Goal: Task Accomplishment & Management: Use online tool/utility

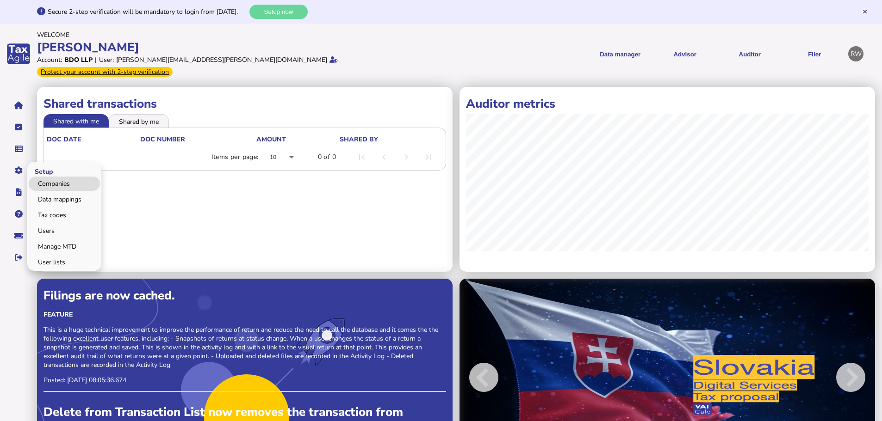
click at [45, 177] on link "Companies" at bounding box center [64, 184] width 71 height 14
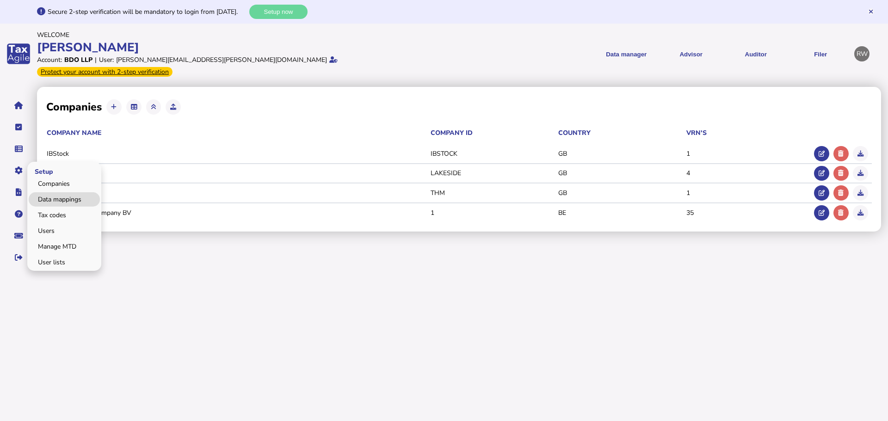
click at [49, 192] on link "Data mappings" at bounding box center [64, 199] width 71 height 14
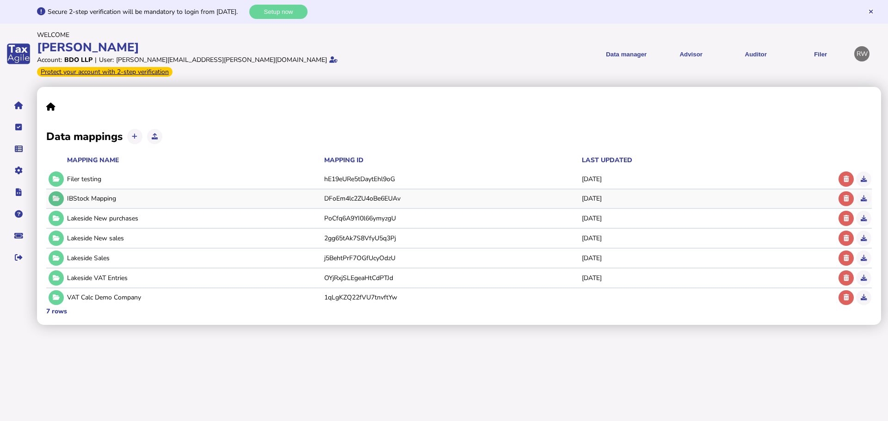
click at [55, 196] on icon at bounding box center [56, 199] width 7 height 6
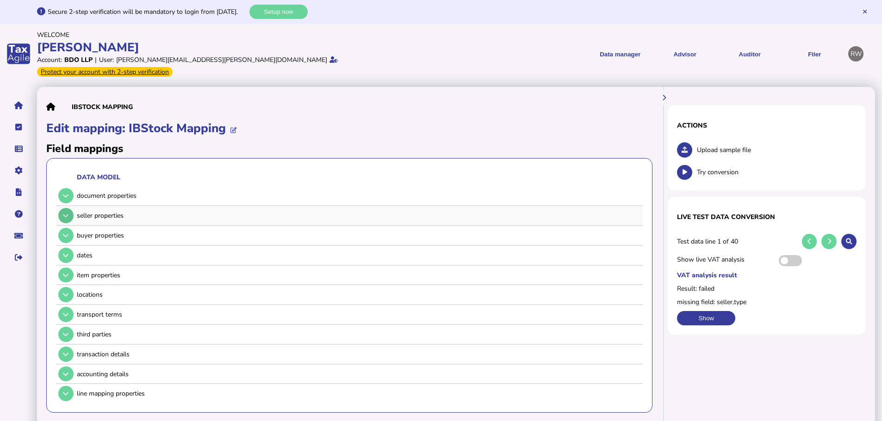
click at [71, 208] on button at bounding box center [65, 215] width 15 height 15
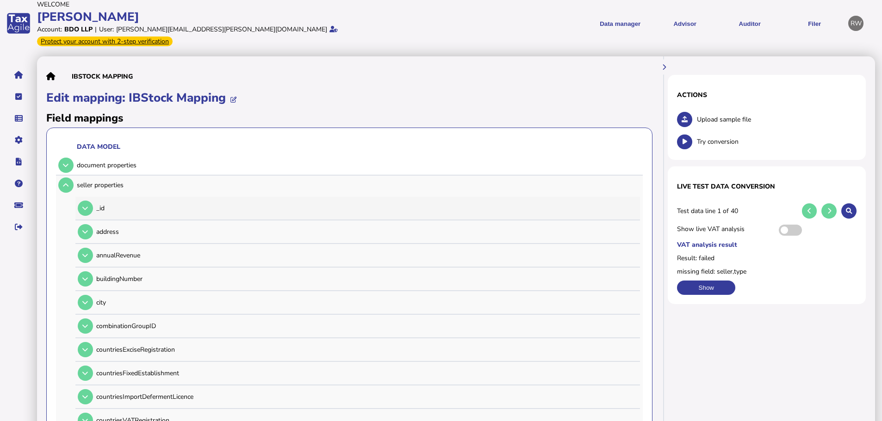
scroll to position [46, 0]
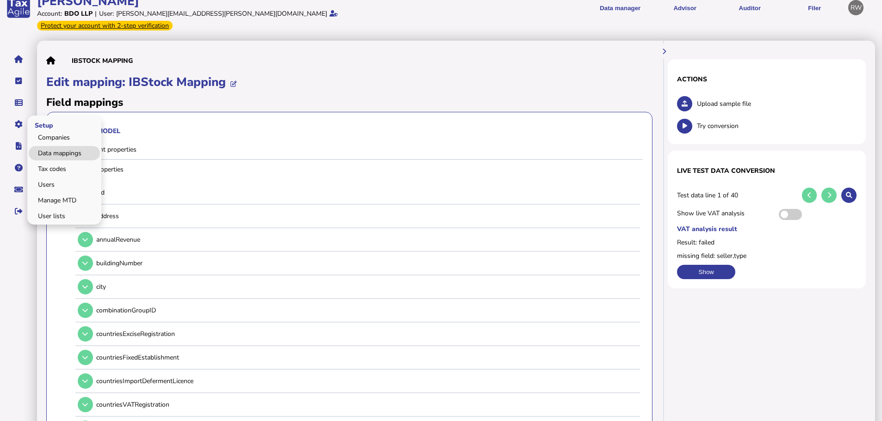
click at [47, 146] on link "Data mappings" at bounding box center [64, 153] width 71 height 14
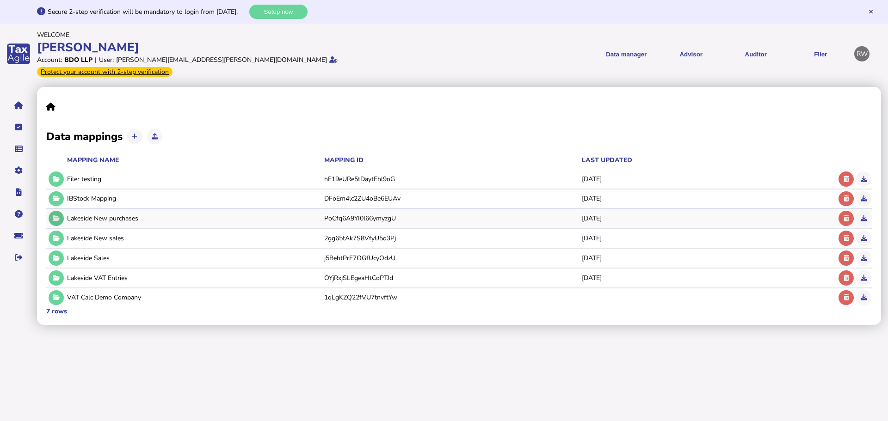
click at [54, 212] on button at bounding box center [56, 218] width 15 height 15
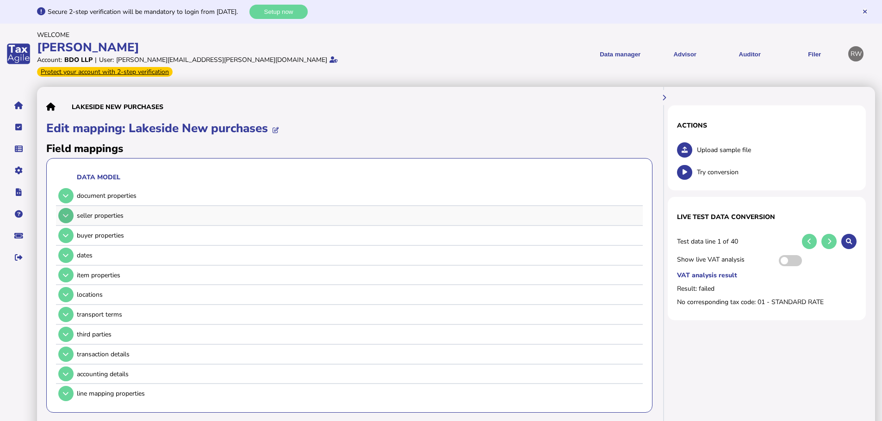
click at [63, 213] on icon at bounding box center [66, 216] width 6 height 6
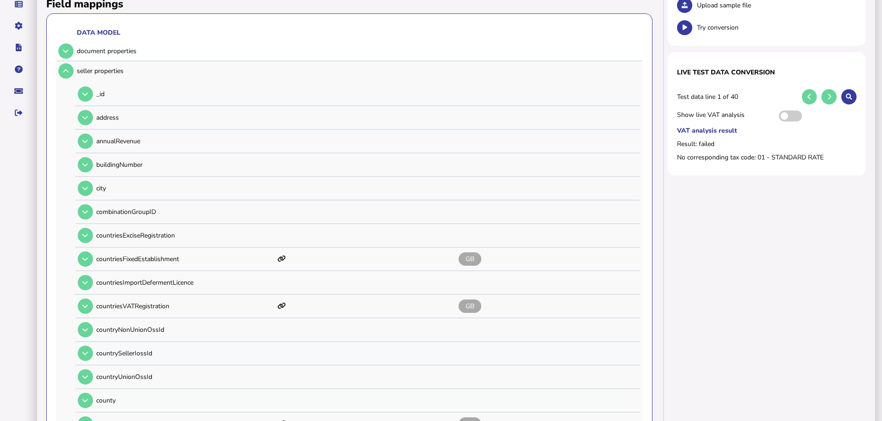
scroll to position [93, 0]
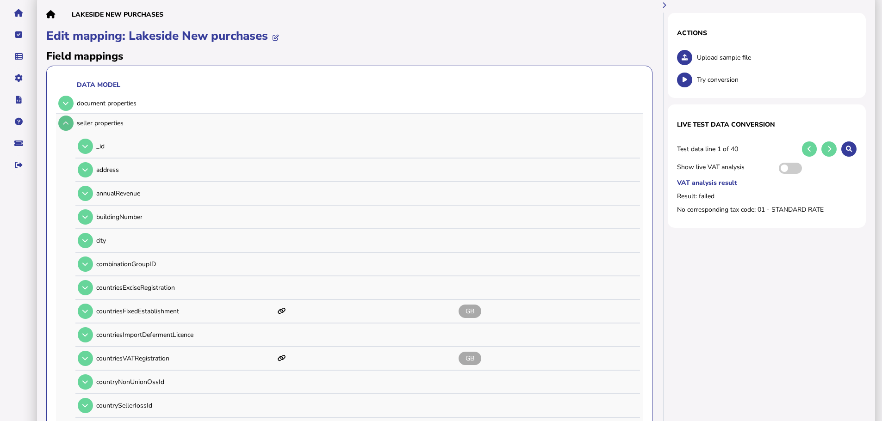
click at [64, 120] on icon at bounding box center [66, 123] width 6 height 6
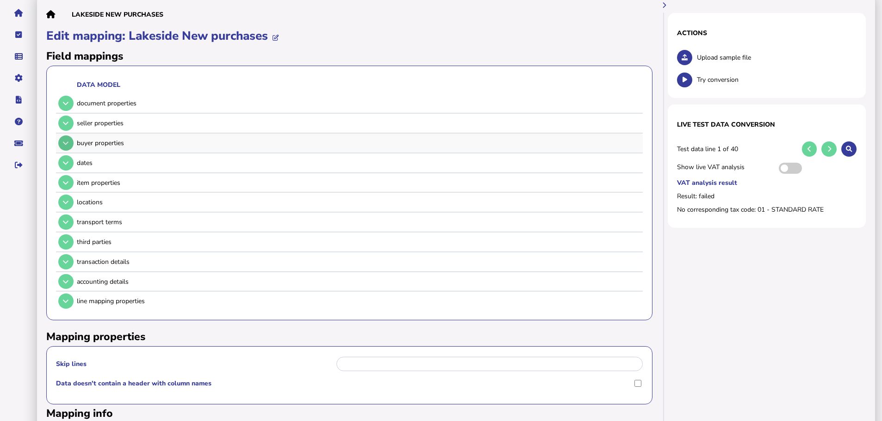
click at [63, 136] on button at bounding box center [65, 143] width 15 height 15
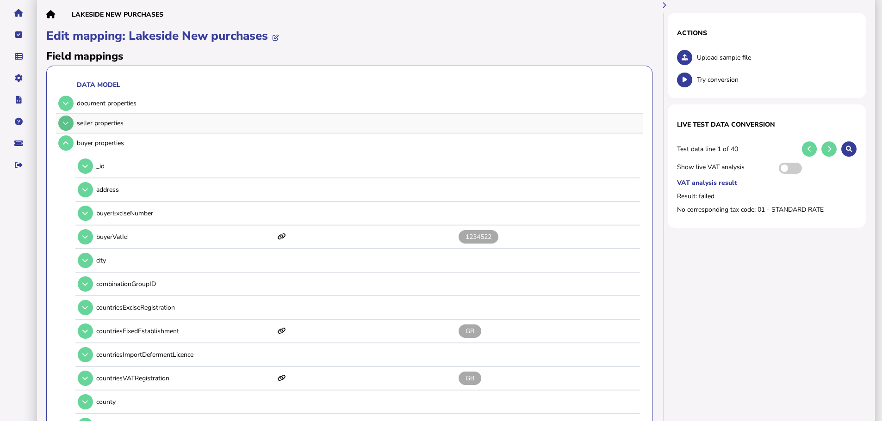
click at [64, 120] on icon at bounding box center [66, 123] width 6 height 6
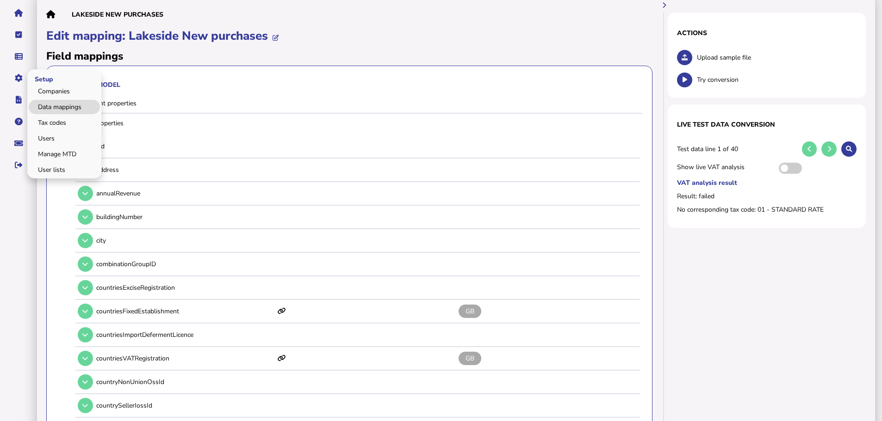
click at [53, 100] on link "Data mappings" at bounding box center [64, 107] width 71 height 14
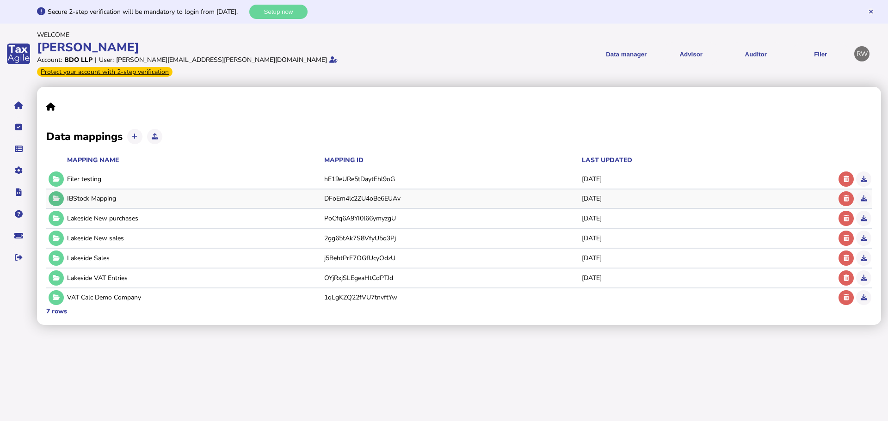
click at [55, 196] on icon at bounding box center [56, 199] width 7 height 6
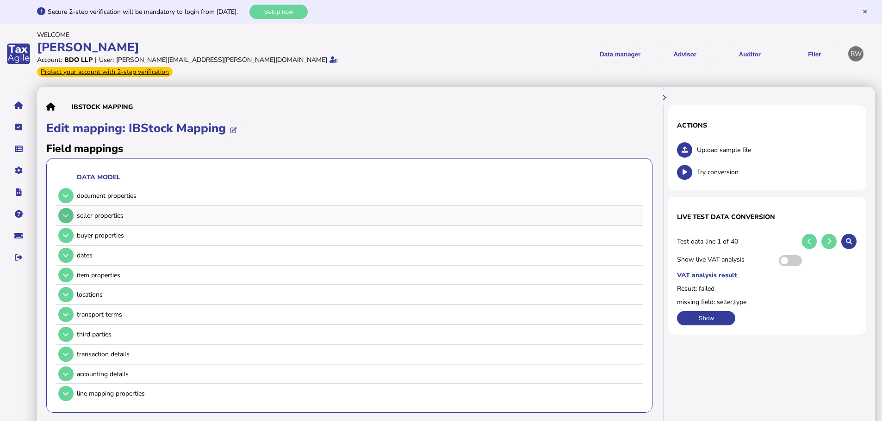
click at [70, 208] on button at bounding box center [65, 215] width 15 height 15
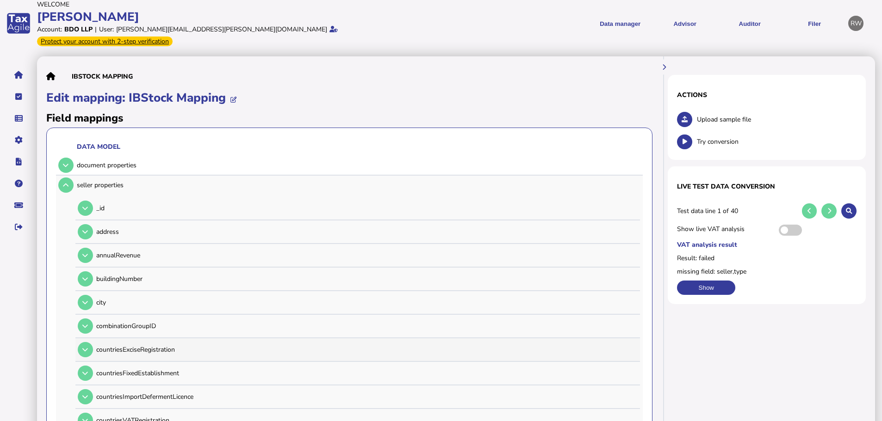
scroll to position [46, 0]
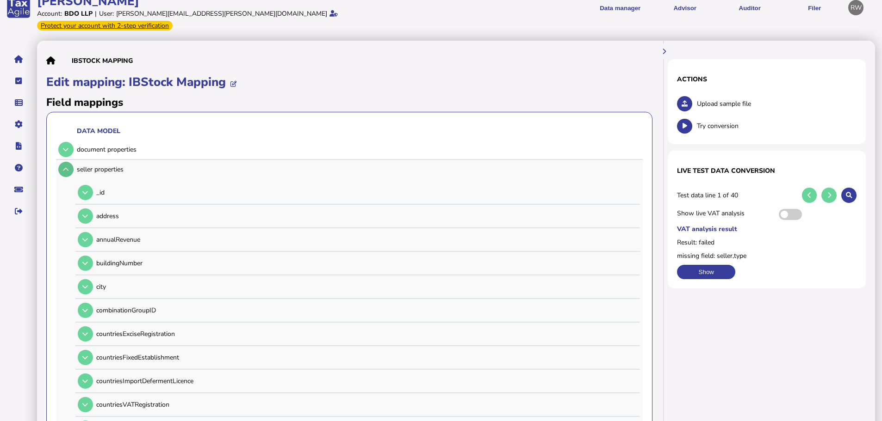
click at [69, 162] on button at bounding box center [65, 169] width 15 height 15
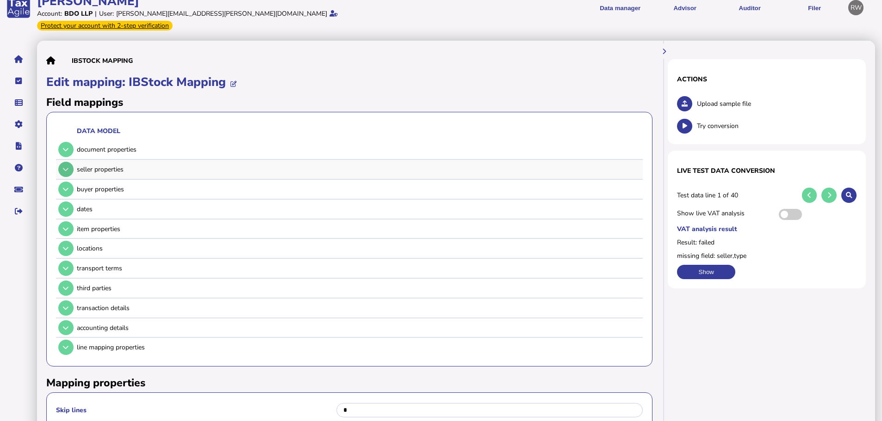
click at [69, 162] on button at bounding box center [65, 169] width 15 height 15
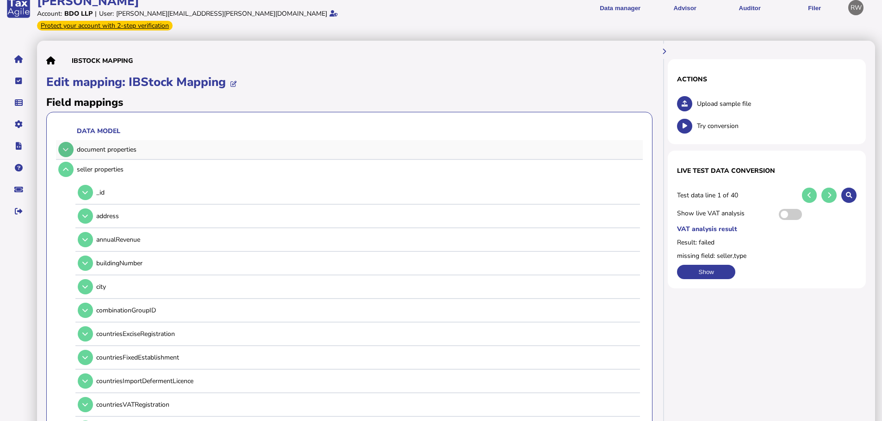
click at [70, 142] on button at bounding box center [65, 149] width 15 height 15
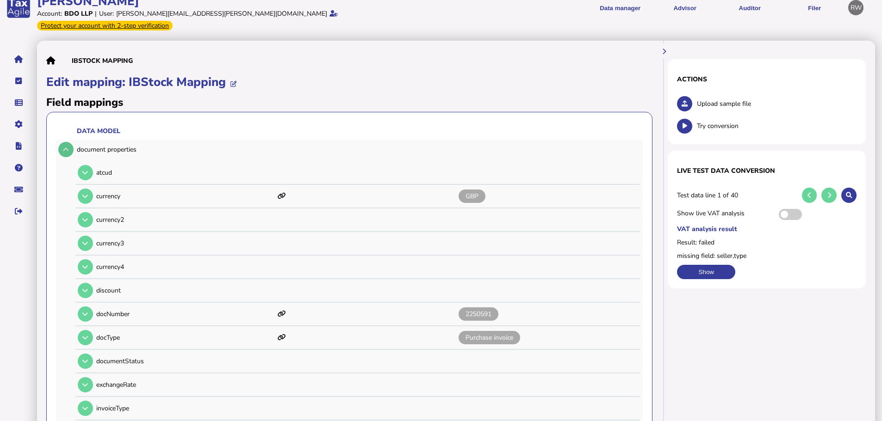
click at [70, 142] on button at bounding box center [65, 149] width 15 height 15
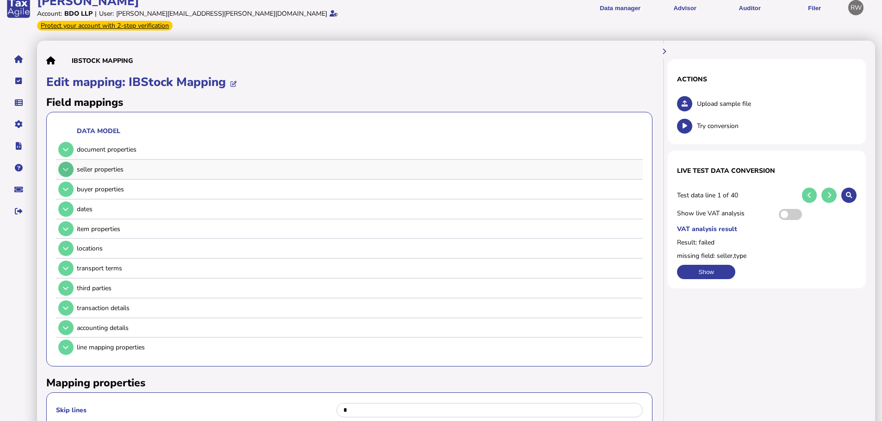
click at [72, 162] on button at bounding box center [65, 169] width 15 height 15
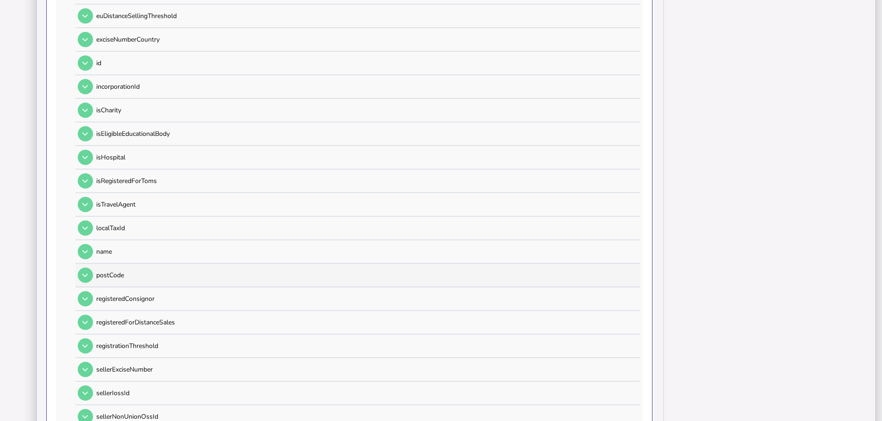
scroll to position [601, 0]
click at [90, 243] on button at bounding box center [85, 250] width 15 height 15
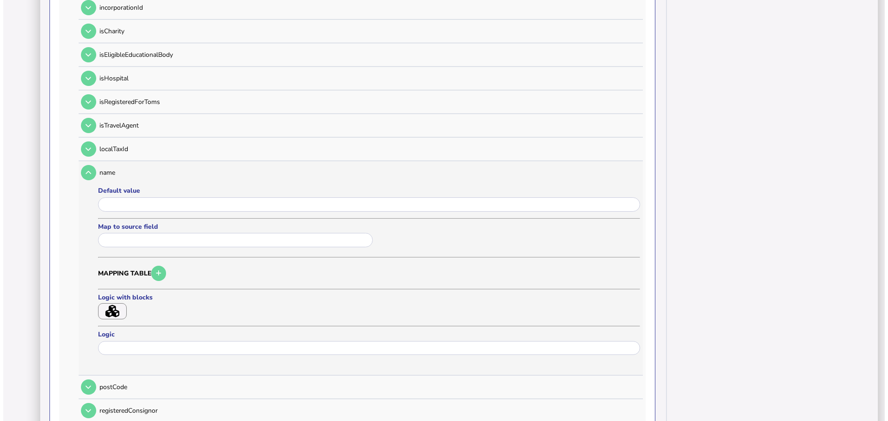
scroll to position [694, 0]
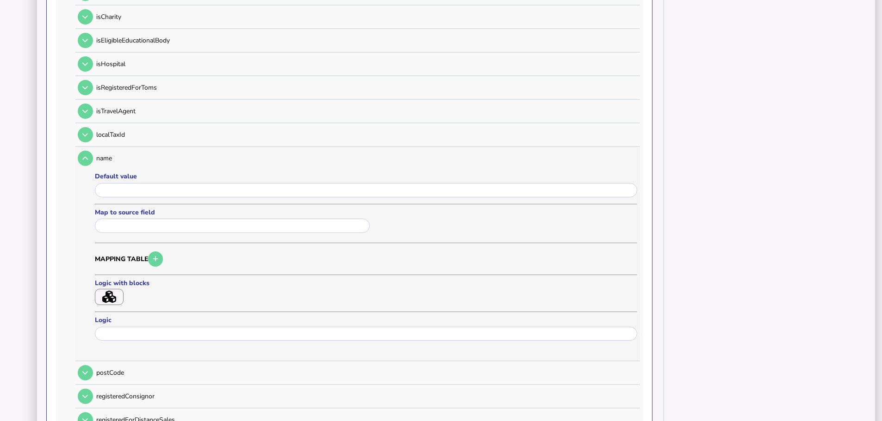
click at [116, 291] on icon "button" at bounding box center [109, 297] width 14 height 12
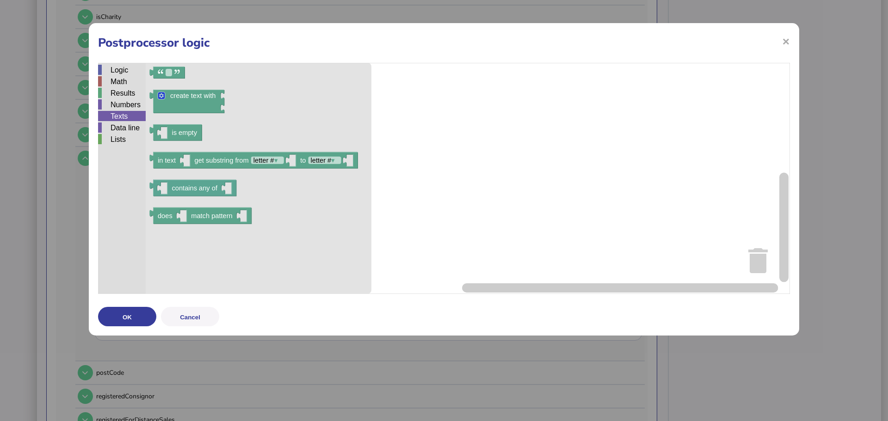
click at [130, 117] on div "Texts" at bounding box center [122, 116] width 48 height 10
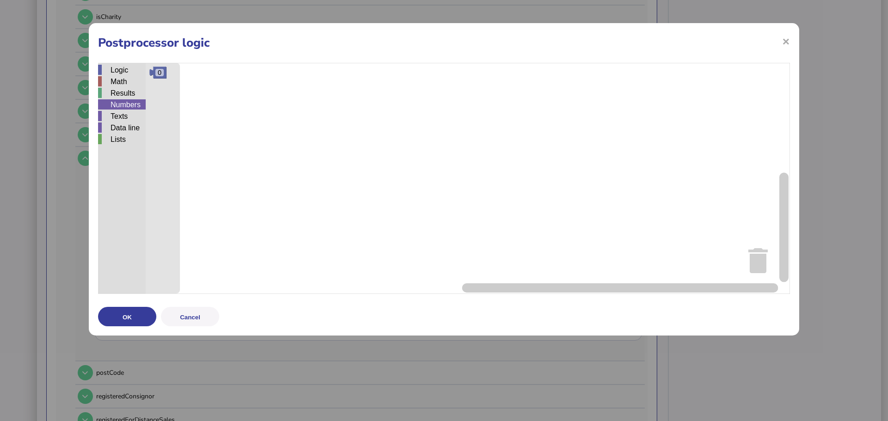
click at [126, 108] on div "Numbers" at bounding box center [122, 104] width 48 height 10
click at [126, 100] on div "Numbers" at bounding box center [122, 104] width 48 height 10
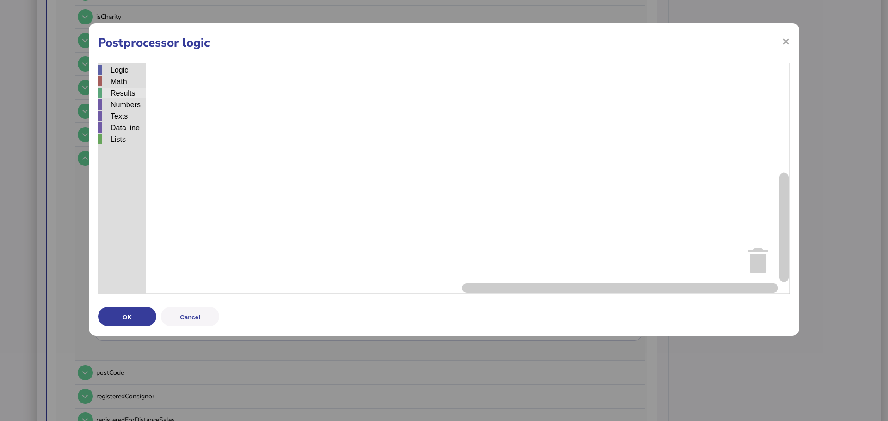
click at [126, 88] on div "Results" at bounding box center [122, 93] width 48 height 10
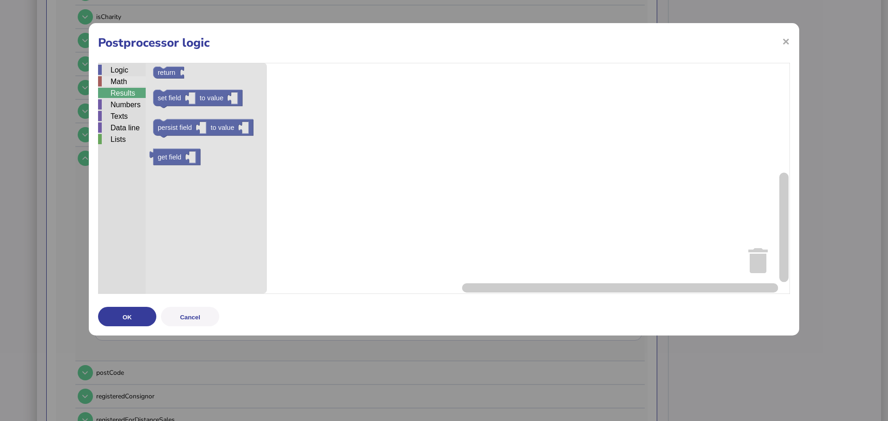
click at [126, 83] on div "Math" at bounding box center [122, 81] width 48 height 10
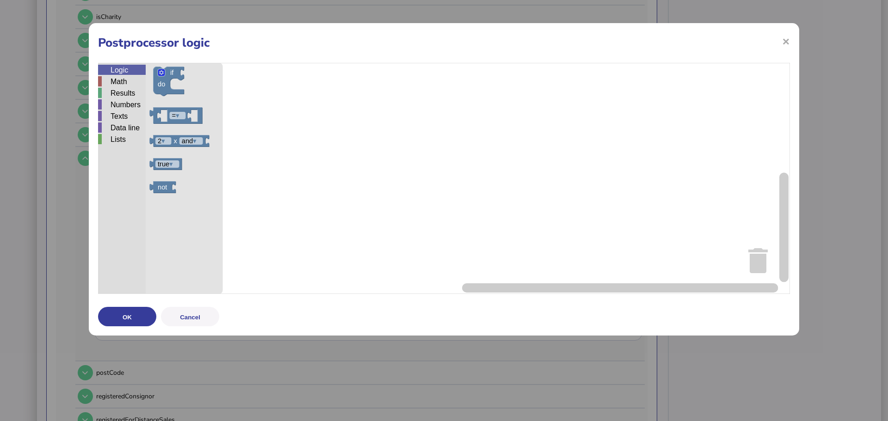
click at [128, 69] on div "Logic" at bounding box center [122, 70] width 48 height 10
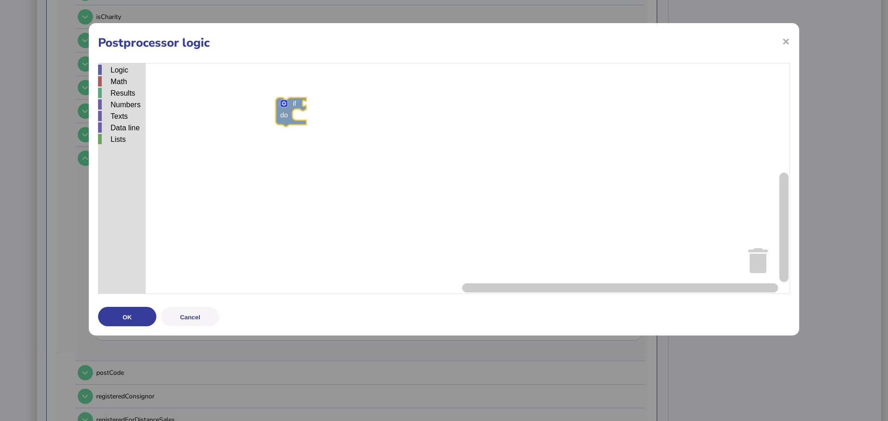
click at [279, 117] on div "Logic Math Results Numbers Texts Data line Lists if do = ▾ 2 ▾ x and ▾ true ▾ n…" at bounding box center [444, 178] width 692 height 231
click at [117, 89] on div "Results" at bounding box center [122, 93] width 48 height 10
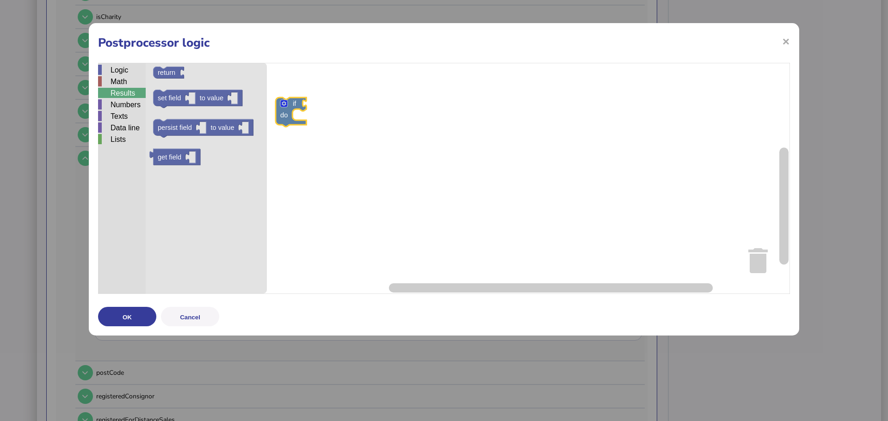
click at [122, 99] on div "Results" at bounding box center [122, 94] width 48 height 12
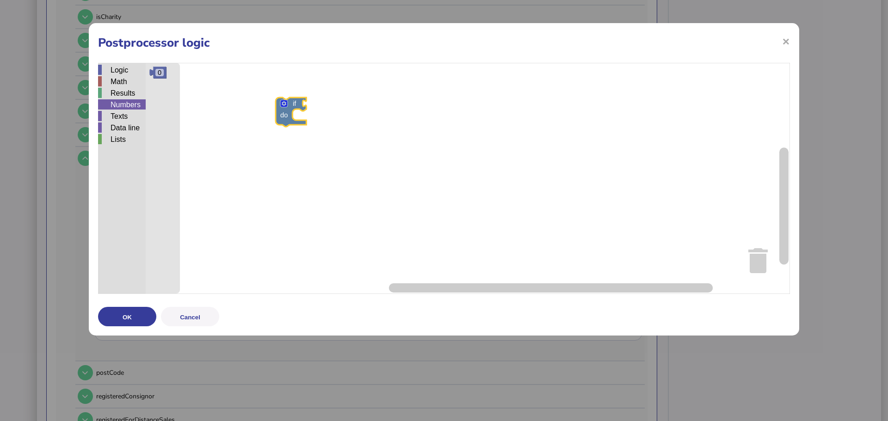
click at [123, 104] on div "Numbers" at bounding box center [122, 104] width 48 height 10
click at [129, 112] on div "Texts" at bounding box center [122, 116] width 48 height 10
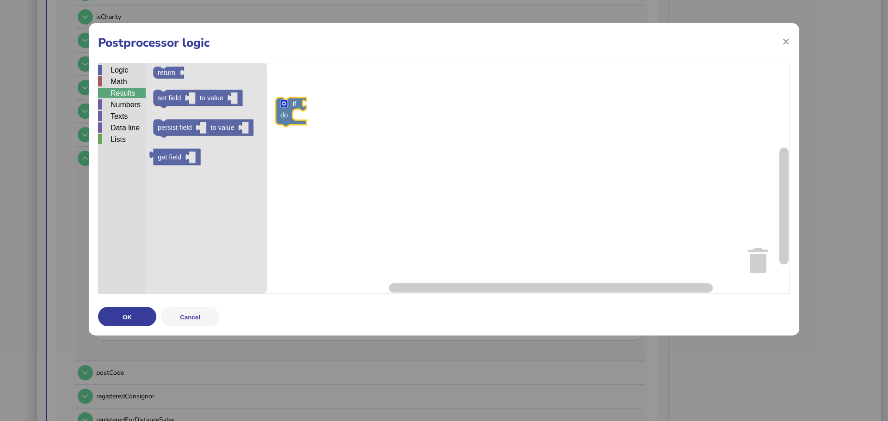
click at [124, 92] on div "Results" at bounding box center [122, 93] width 48 height 10
click at [123, 80] on div "Math" at bounding box center [122, 81] width 48 height 10
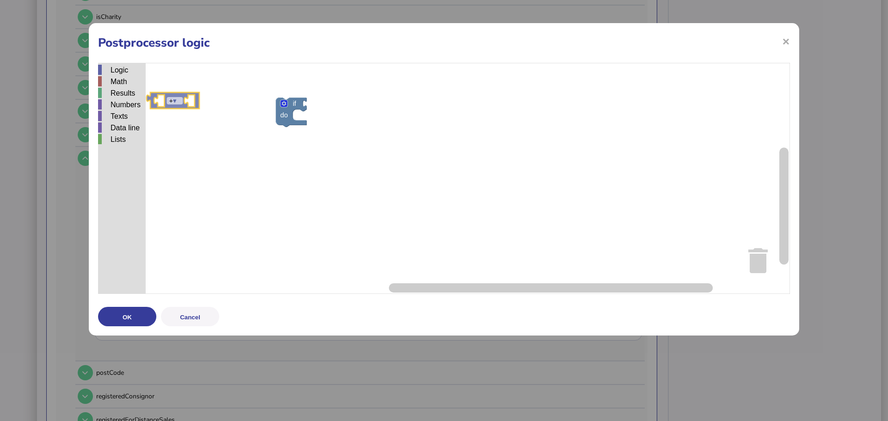
click at [122, 98] on div "Logic Math Results Numbers Texts Data line Lists if do ▾ + ▾ round ▾ + ▾" at bounding box center [444, 178] width 692 height 231
click at [131, 74] on div "Logic" at bounding box center [122, 70] width 48 height 10
click at [327, 113] on div "Logic Math Results Numbers Texts Data line Lists if do = ▾ if do = ▾ 2 ▾ x and …" at bounding box center [444, 178] width 692 height 231
click at [122, 96] on div "Results" at bounding box center [122, 93] width 48 height 10
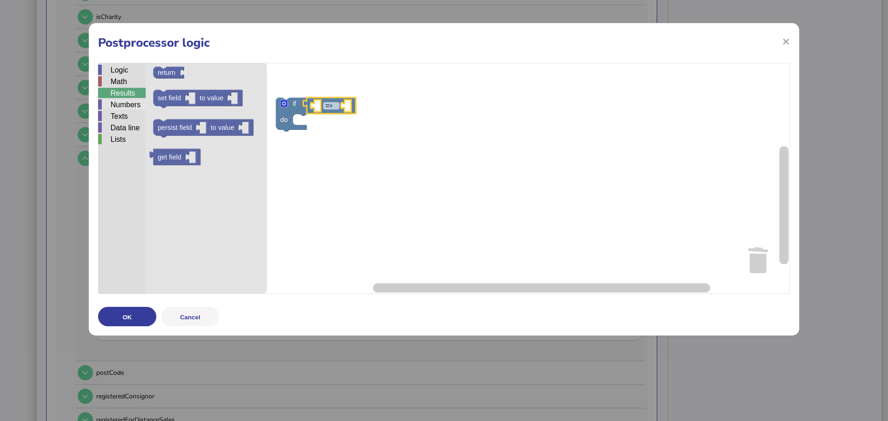
click at [123, 103] on div "Numbers" at bounding box center [122, 104] width 48 height 10
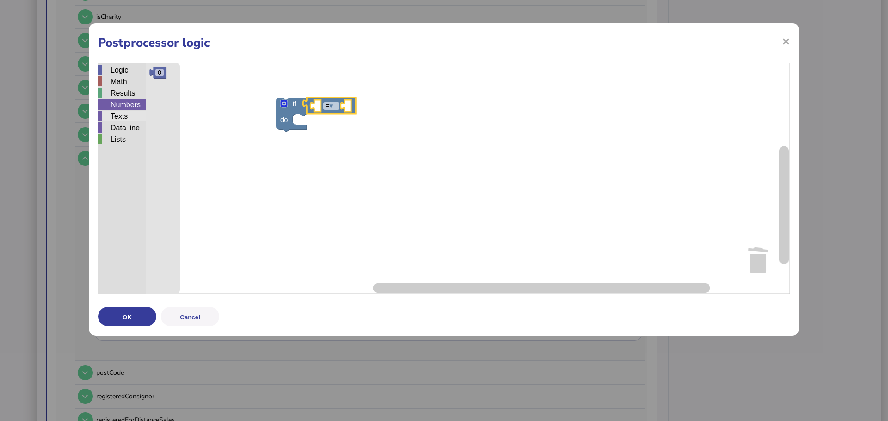
click at [124, 109] on div "Numbers" at bounding box center [122, 104] width 48 height 10
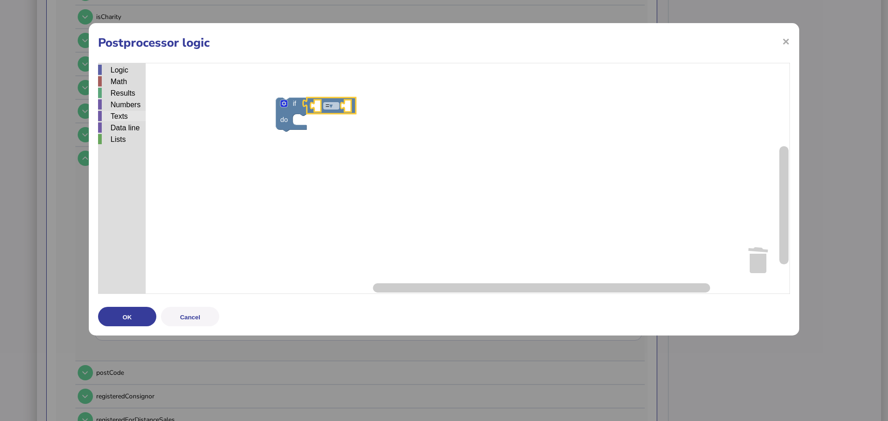
click at [127, 115] on div "Texts" at bounding box center [122, 116] width 48 height 10
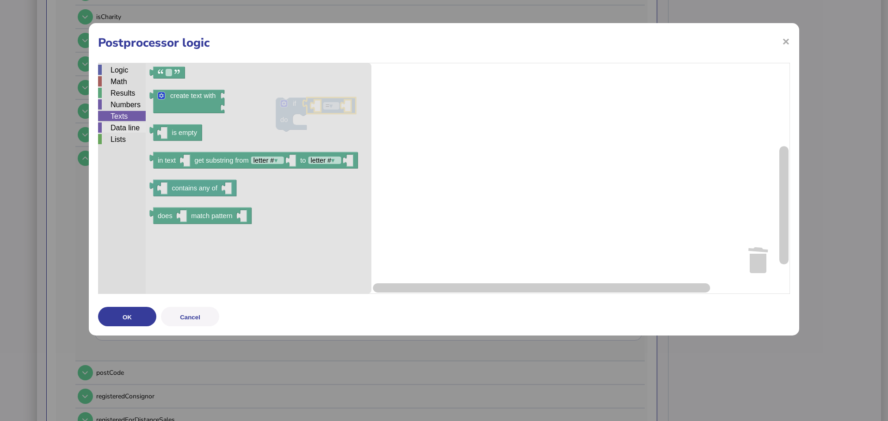
click at [138, 124] on div "Data line" at bounding box center [122, 128] width 48 height 10
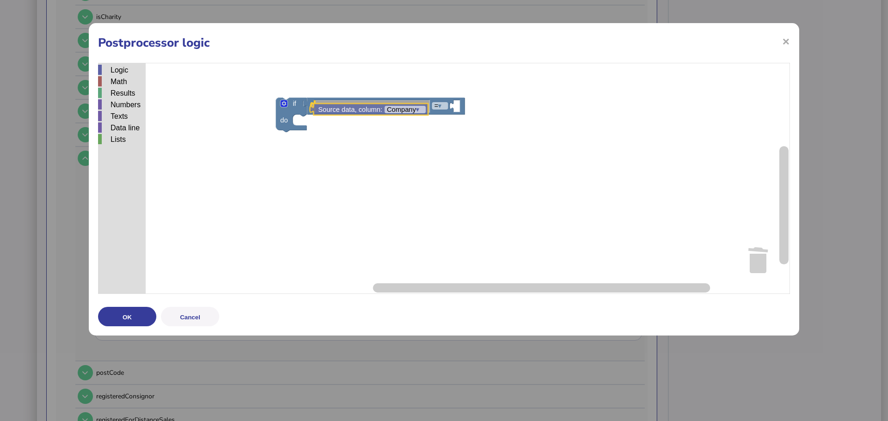
click at [349, 112] on div "Logic Math Results Numbers Texts Data line Lists if do = ▾ Source data, column:…" at bounding box center [444, 178] width 692 height 231
click at [119, 94] on div "Results" at bounding box center [122, 93] width 48 height 10
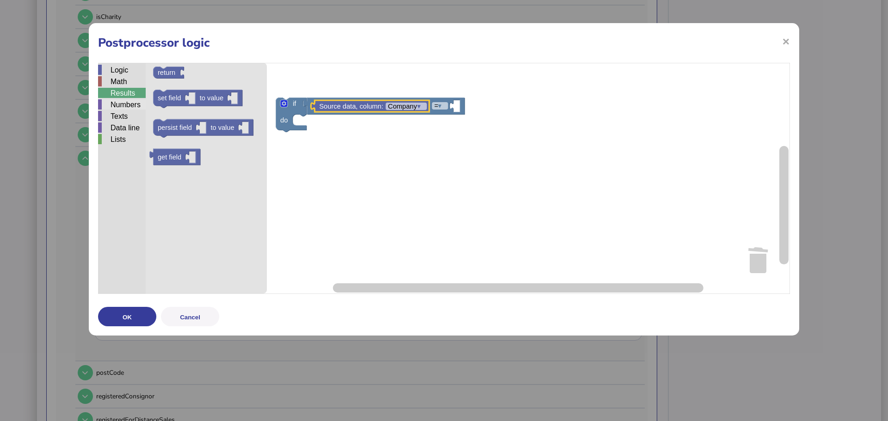
click at [124, 105] on div "Numbers" at bounding box center [122, 104] width 48 height 10
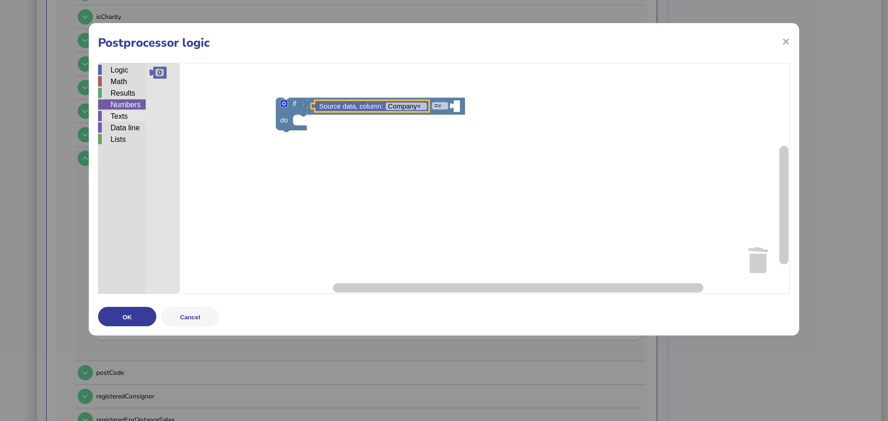
click at [122, 121] on div "Texts" at bounding box center [122, 116] width 48 height 10
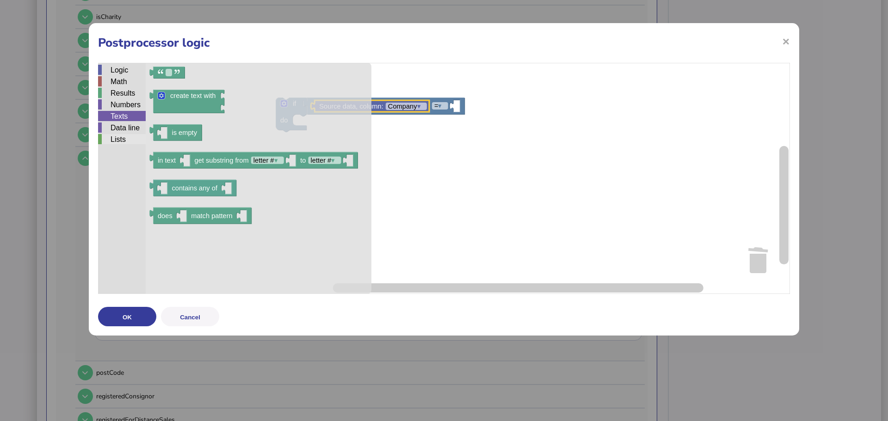
click at [124, 136] on div "Lists" at bounding box center [122, 139] width 48 height 10
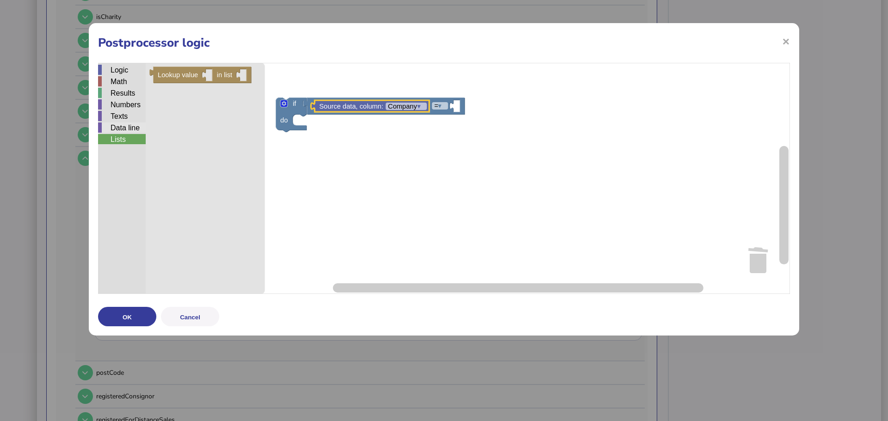
click at [130, 124] on div "Data line" at bounding box center [122, 128] width 48 height 10
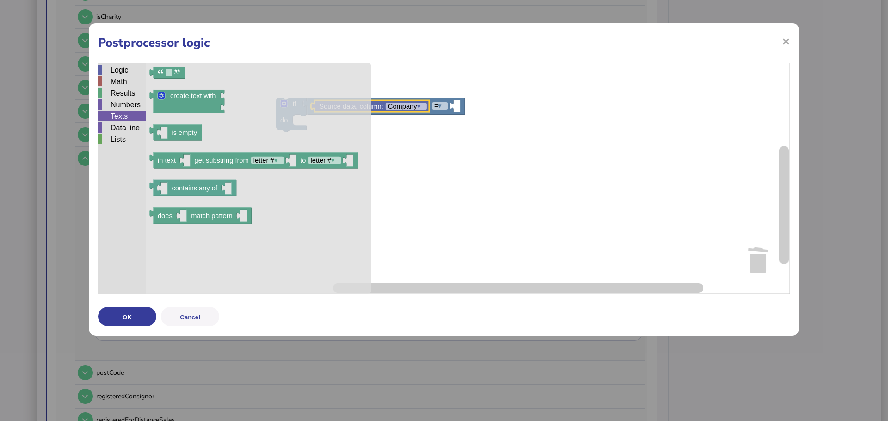
click at [129, 114] on div "Texts" at bounding box center [122, 116] width 48 height 10
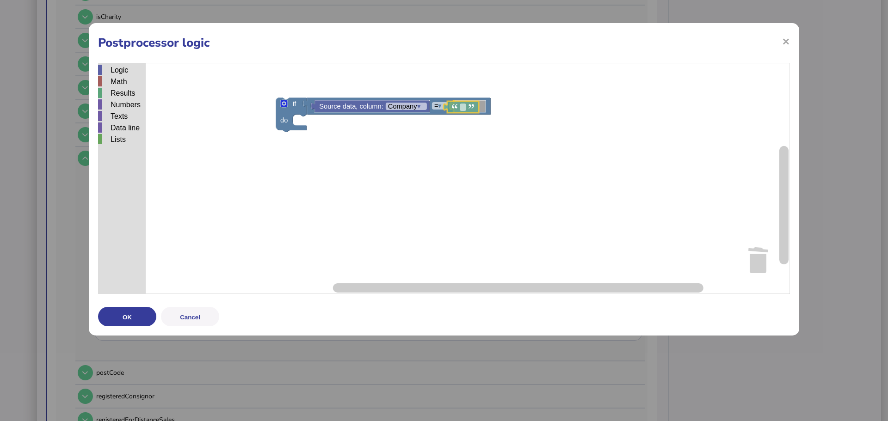
click at [450, 106] on div "Logic Math Results Numbers Texts Data line Lists if do = ▾ Source data, column:…" at bounding box center [444, 178] width 692 height 231
click at [122, 73] on div "Logic" at bounding box center [122, 70] width 48 height 10
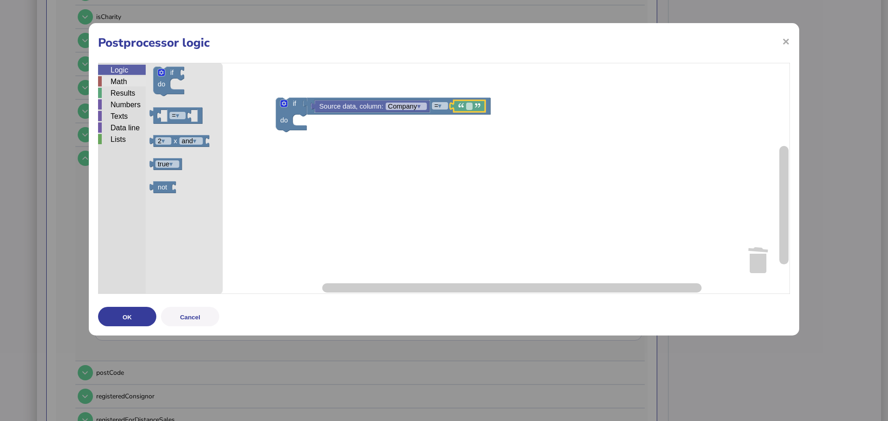
click at [121, 79] on div "Math" at bounding box center [122, 81] width 48 height 10
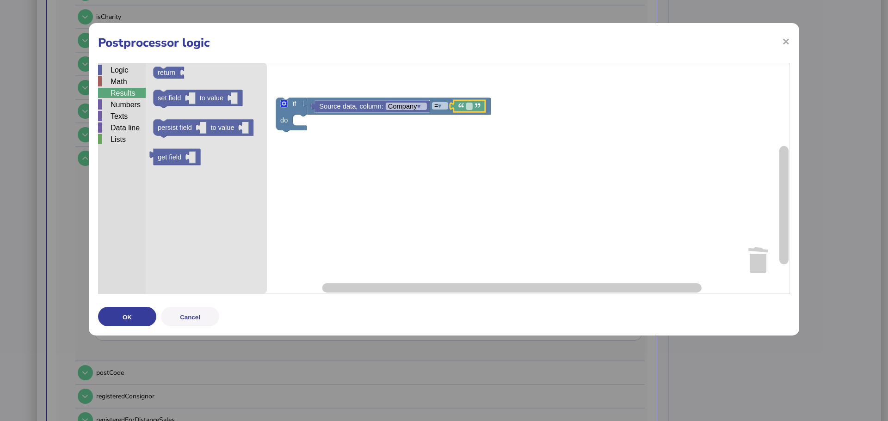
click at [123, 91] on div "Results" at bounding box center [122, 93] width 48 height 10
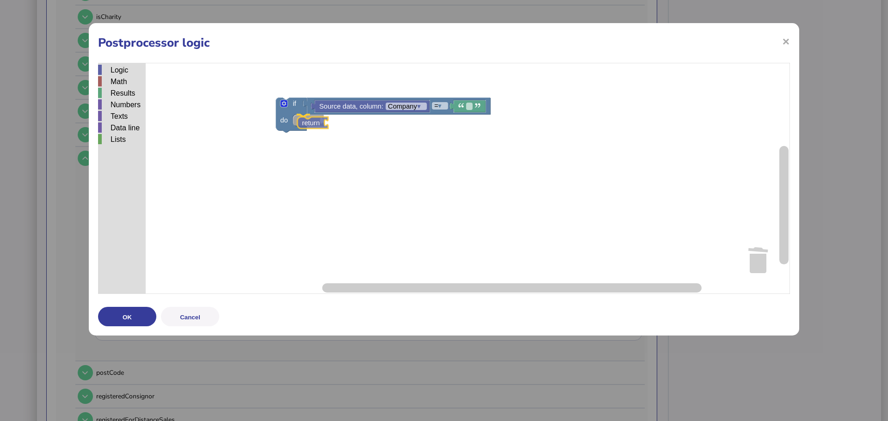
click at [305, 125] on div "Logic Math Results Numbers Texts Data line Lists if do = ▾ Source data, column:…" at bounding box center [444, 178] width 692 height 231
click at [352, 154] on rect "Blockly Workspace" at bounding box center [444, 178] width 692 height 231
click at [412, 103] on text "Company ▾" at bounding box center [404, 106] width 33 height 7
type input "**"
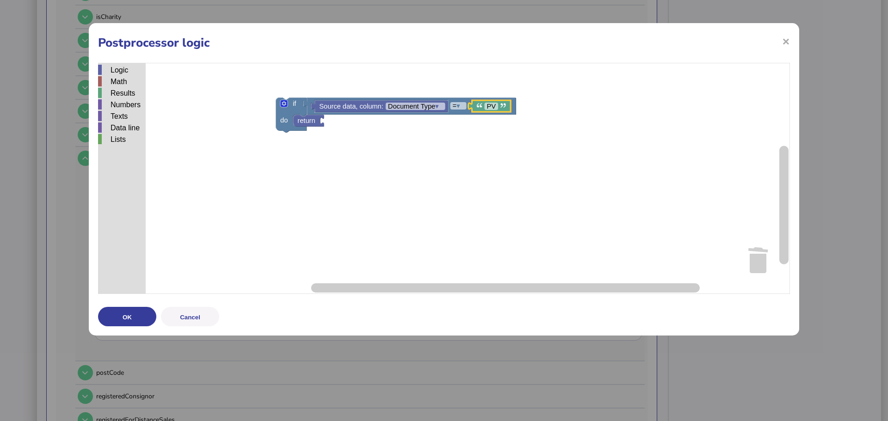
click at [478, 108] on image "Blockly Workspace" at bounding box center [479, 106] width 6 height 6
click at [445, 154] on rect "Blockly Workspace" at bounding box center [444, 178] width 692 height 231
type input "********"
click at [116, 74] on div "Logic" at bounding box center [122, 70] width 48 height 10
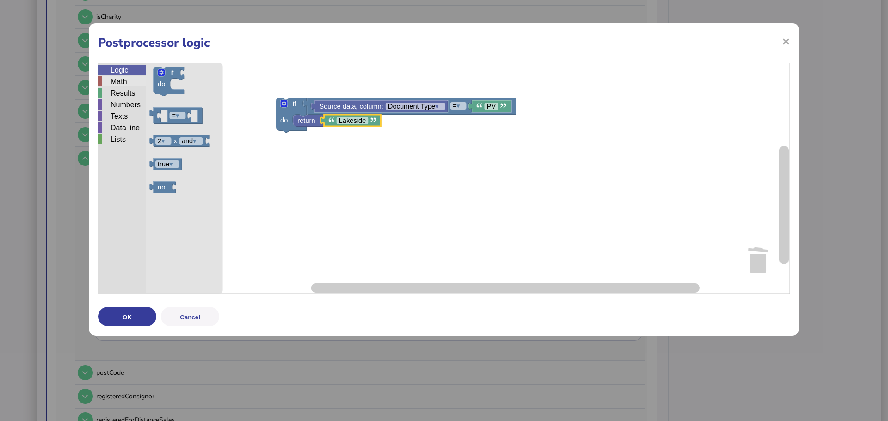
click at [121, 83] on div "Math" at bounding box center [122, 81] width 48 height 10
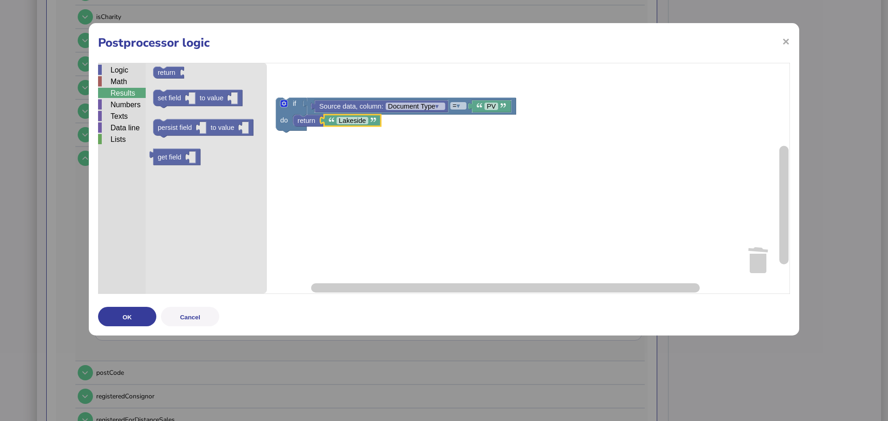
click at [122, 91] on div "Results" at bounding box center [122, 93] width 48 height 10
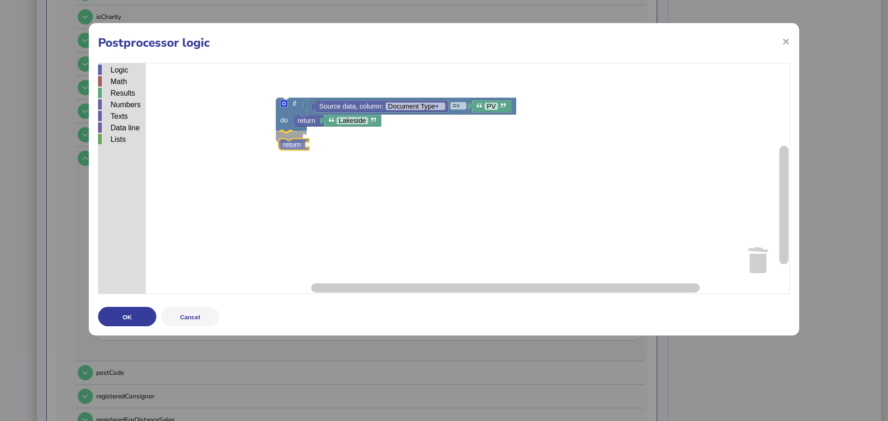
click at [288, 145] on div "Logic Math Results Numbers Texts Data line Lists if do = ▾ Source data, column:…" at bounding box center [444, 178] width 692 height 231
click at [117, 87] on div "Math" at bounding box center [122, 82] width 48 height 12
click at [118, 89] on div "Results" at bounding box center [122, 93] width 48 height 10
click at [394, 201] on rect "Blockly Workspace" at bounding box center [444, 178] width 692 height 231
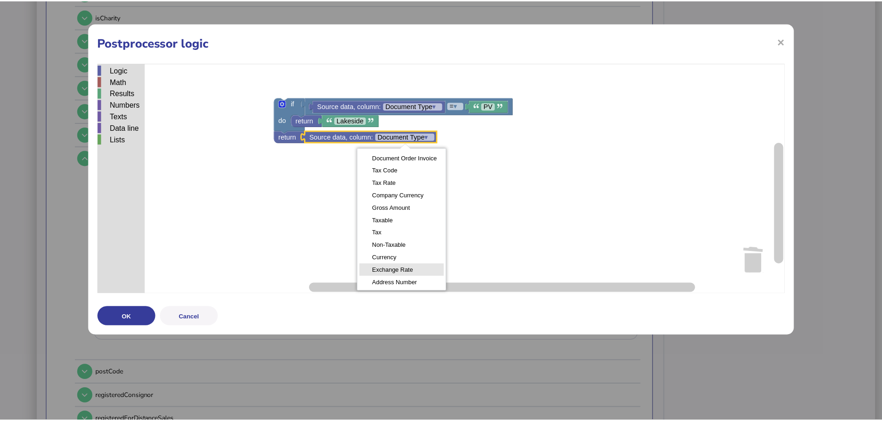
scroll to position [27, 0]
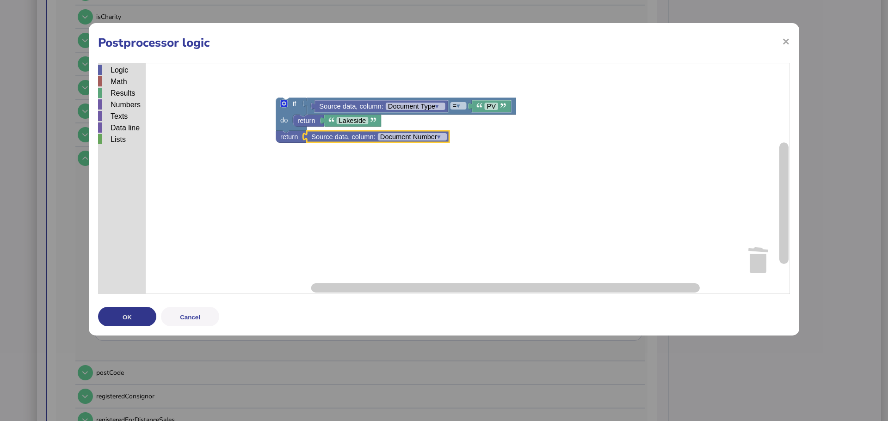
click at [144, 313] on button "OK" at bounding box center [127, 316] width 58 height 19
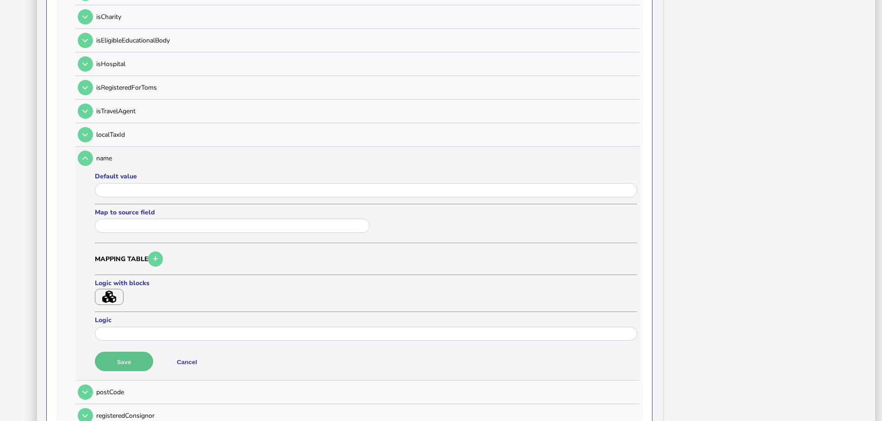
click at [136, 353] on button "Save" at bounding box center [124, 361] width 58 height 19
click at [170, 220] on input "text" at bounding box center [232, 226] width 275 height 14
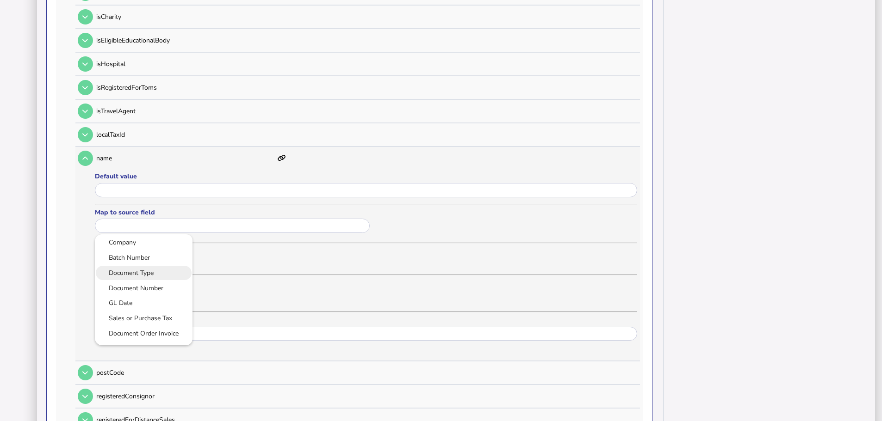
click at [164, 267] on link "Document Type" at bounding box center [143, 273] width 83 height 12
type input "**********"
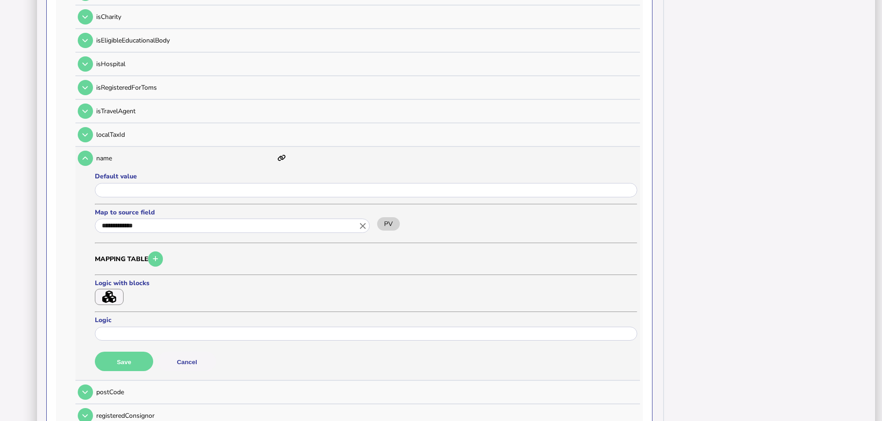
click at [133, 352] on button "Save" at bounding box center [124, 361] width 58 height 19
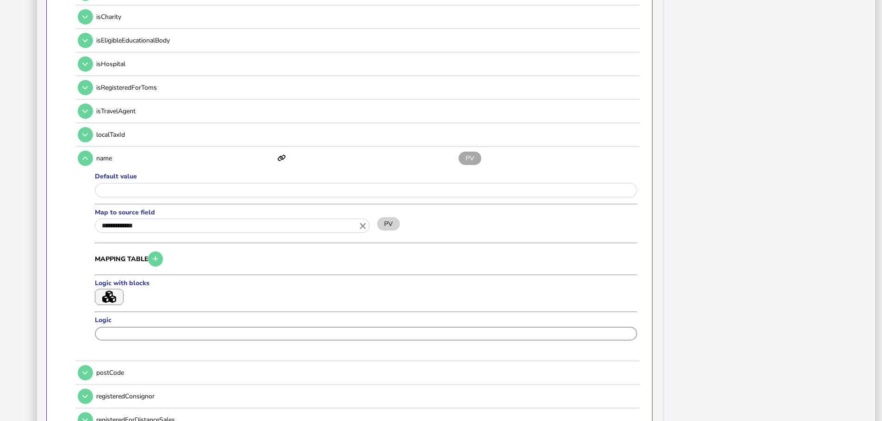
click at [128, 327] on input "input" at bounding box center [366, 334] width 542 height 14
click at [157, 256] on icon "button" at bounding box center [156, 259] width 6 height 6
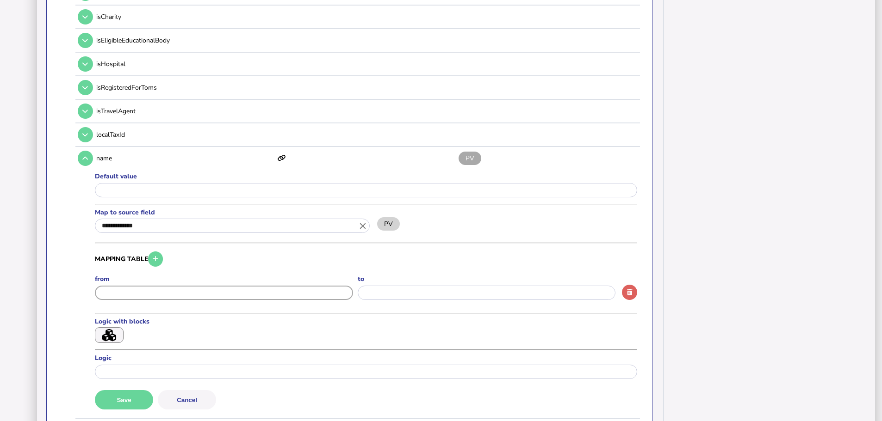
click at [177, 286] on input "input" at bounding box center [224, 293] width 258 height 14
type input "**"
type input "********"
click at [144, 390] on button "Save" at bounding box center [124, 399] width 58 height 19
click at [118, 317] on div "Logic with blocks" at bounding box center [134, 330] width 79 height 26
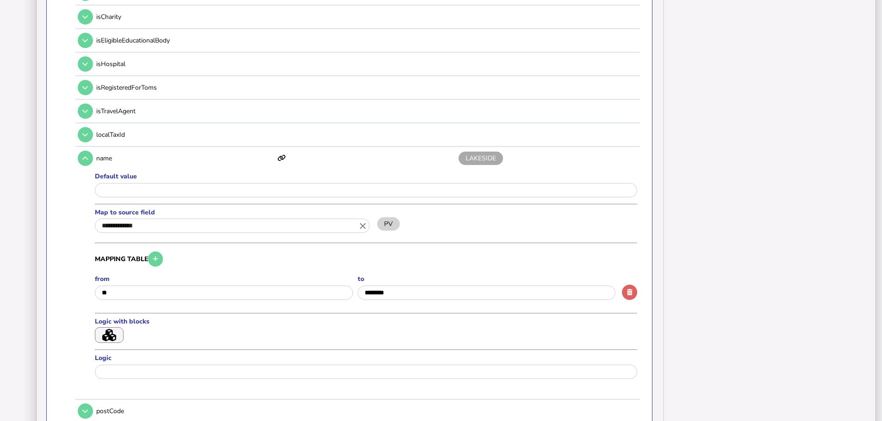
click at [116, 327] on button "button" at bounding box center [109, 335] width 29 height 16
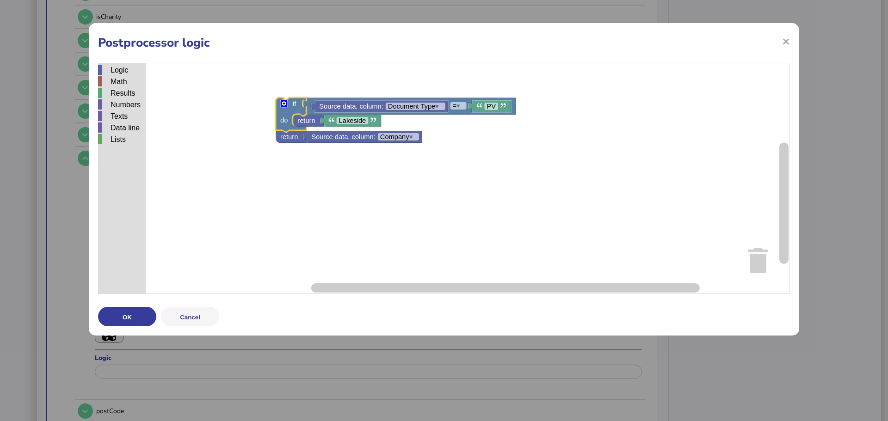
click at [283, 105] on icon "Blockly Workspace" at bounding box center [284, 103] width 5 height 5
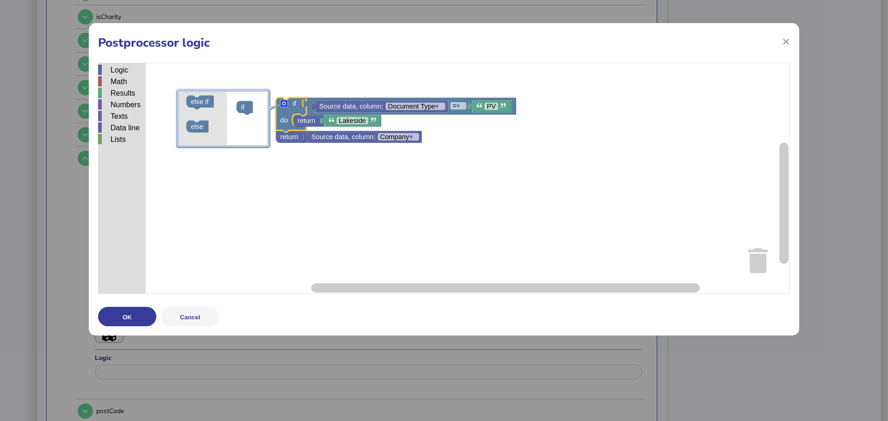
click at [319, 210] on rect "Blockly Workspace" at bounding box center [444, 178] width 692 height 231
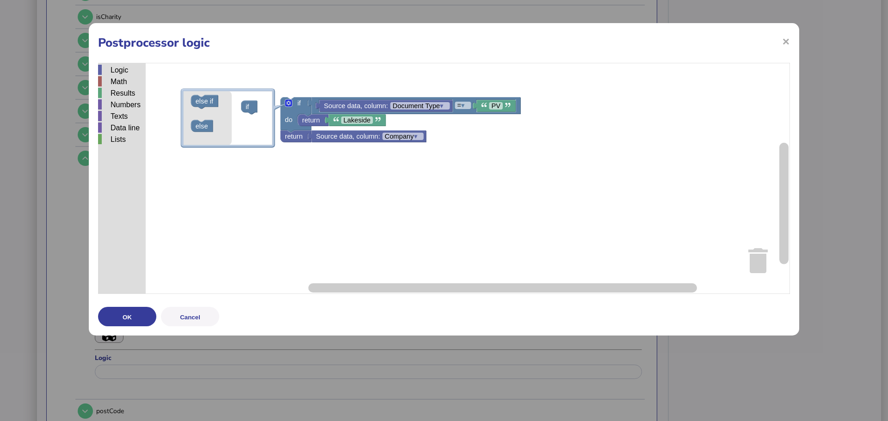
click at [390, 189] on div "Logic Math Results Numbers Texts Data line Lists Source data, column: Document …" at bounding box center [444, 178] width 692 height 231
click at [573, 100] on rect "Blockly Workspace" at bounding box center [444, 178] width 692 height 231
click at [786, 37] on span "×" at bounding box center [786, 41] width 8 height 18
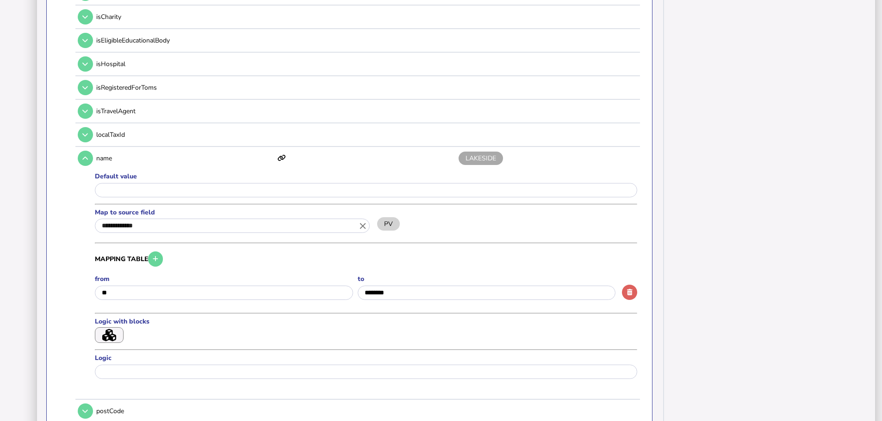
click at [141, 332] on div "Logic with blocks" at bounding box center [134, 330] width 79 height 26
click at [113, 365] on input "input" at bounding box center [366, 372] width 542 height 14
click at [158, 331] on div "Logic with blocks" at bounding box center [134, 330] width 79 height 26
click at [149, 365] on input "input" at bounding box center [366, 372] width 542 height 14
click at [170, 335] on formly-field "Logic with blocks" at bounding box center [134, 331] width 79 height 29
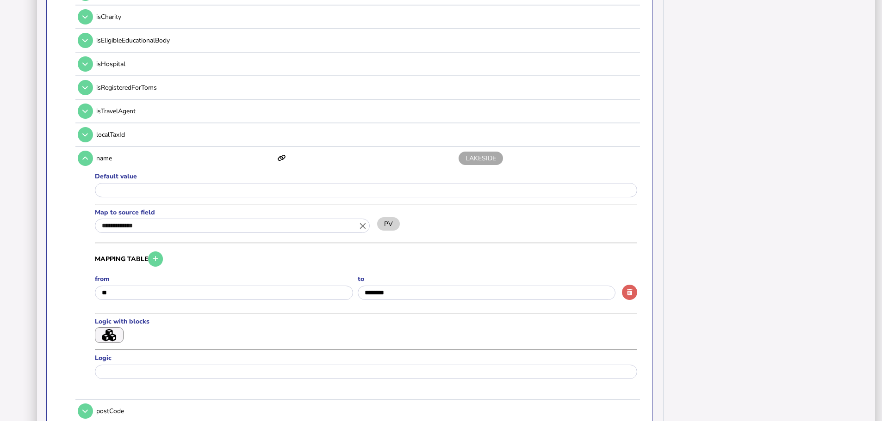
click at [120, 327] on button "button" at bounding box center [109, 335] width 29 height 16
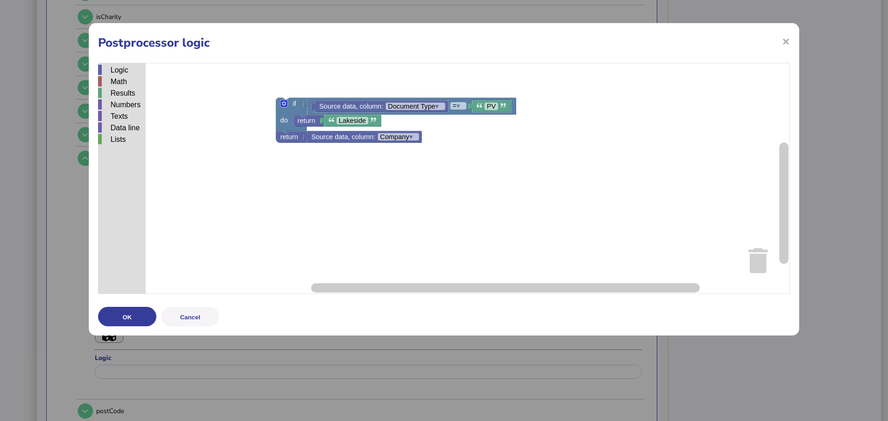
click at [782, 40] on h1 "Postprocessor logic" at bounding box center [444, 43] width 692 height 16
click at [780, 42] on h1 "Postprocessor logic" at bounding box center [444, 43] width 692 height 16
click at [781, 42] on h1 "Postprocessor logic" at bounding box center [444, 43] width 692 height 16
click at [787, 41] on span "×" at bounding box center [786, 41] width 8 height 18
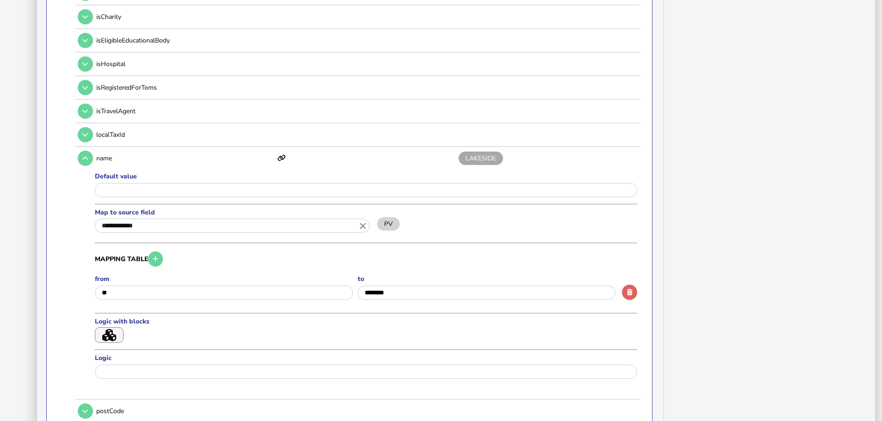
click at [367, 221] on icon "close" at bounding box center [363, 226] width 10 height 10
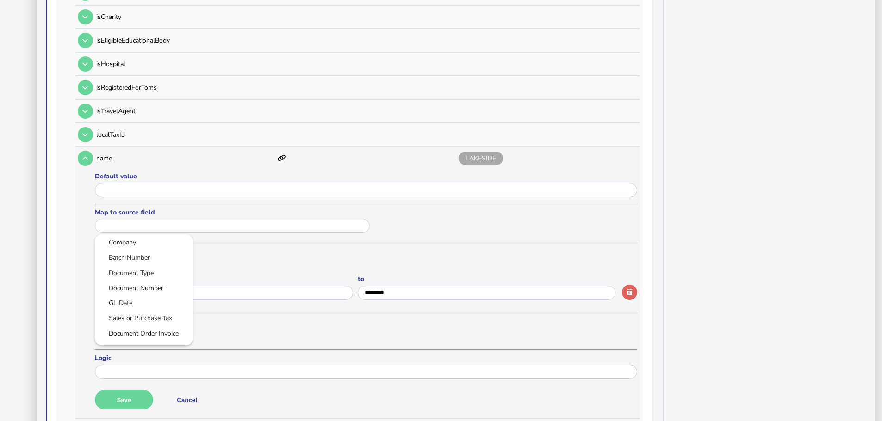
click at [173, 161] on div at bounding box center [441, 210] width 882 height 421
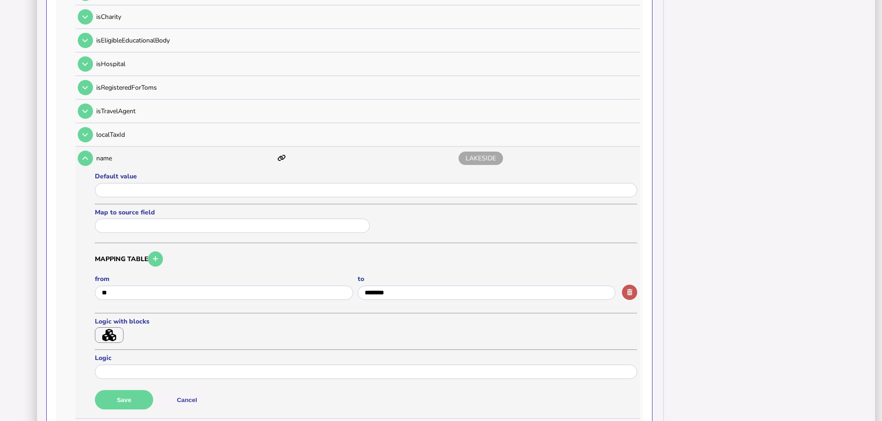
click at [630, 285] on button "button" at bounding box center [629, 292] width 15 height 15
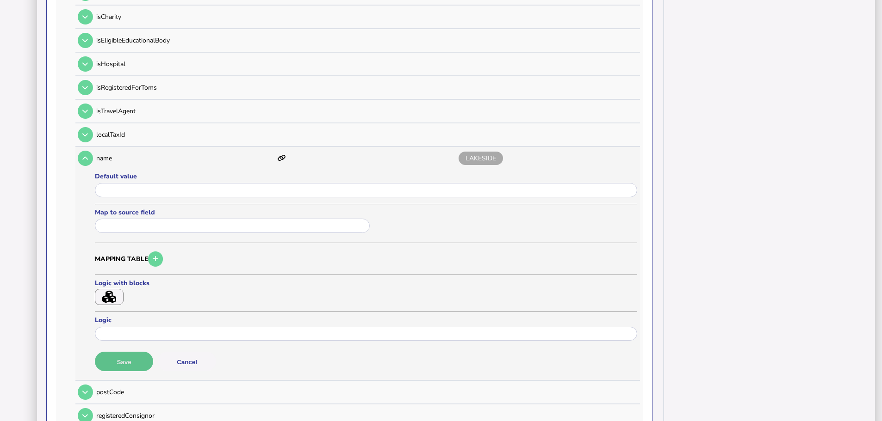
click at [145, 352] on button "Save" at bounding box center [124, 361] width 58 height 19
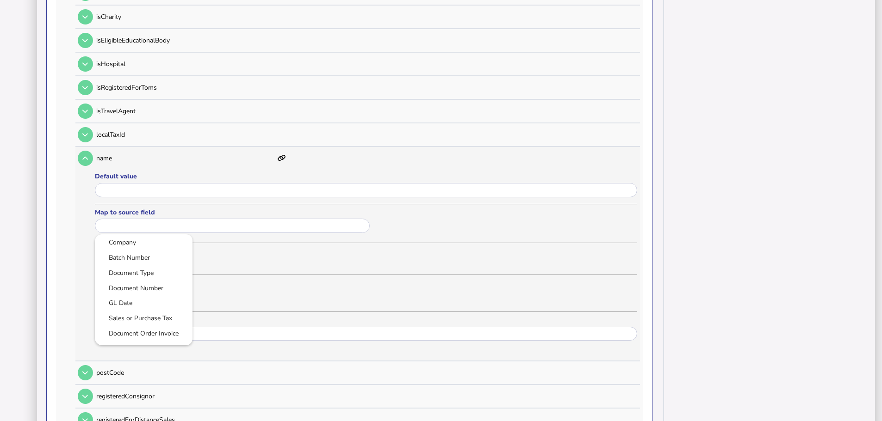
click at [180, 219] on input "text" at bounding box center [232, 226] width 275 height 14
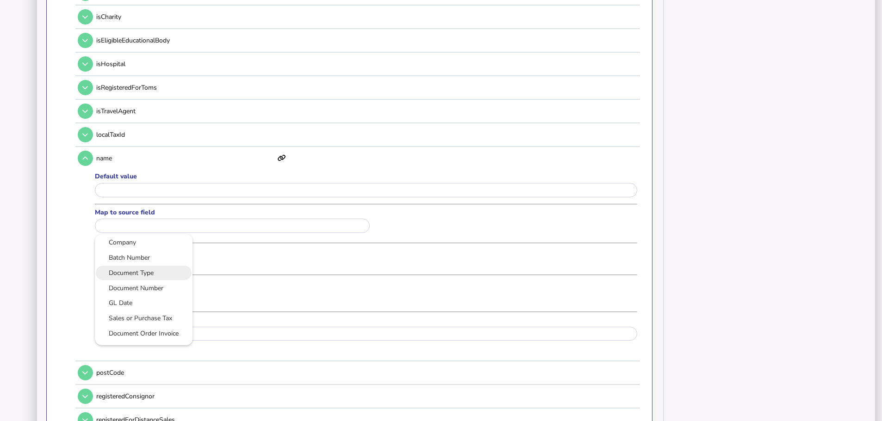
click at [161, 267] on link "Document Type" at bounding box center [143, 273] width 83 height 12
type input "**********"
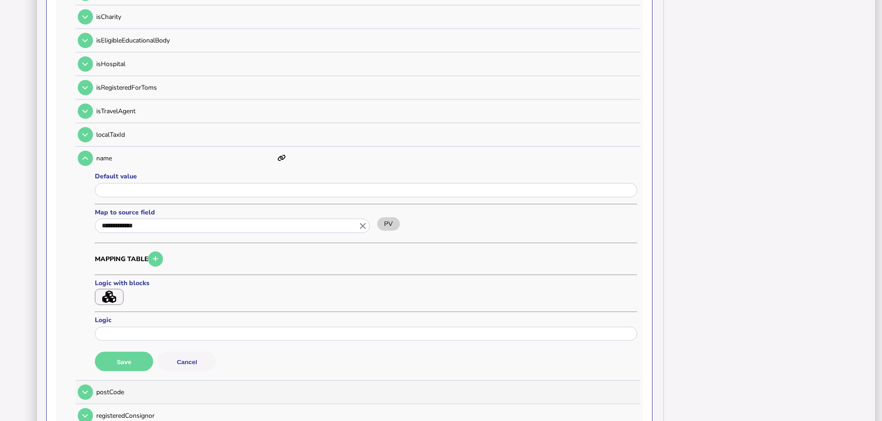
click at [137, 352] on button "Save" at bounding box center [124, 361] width 58 height 19
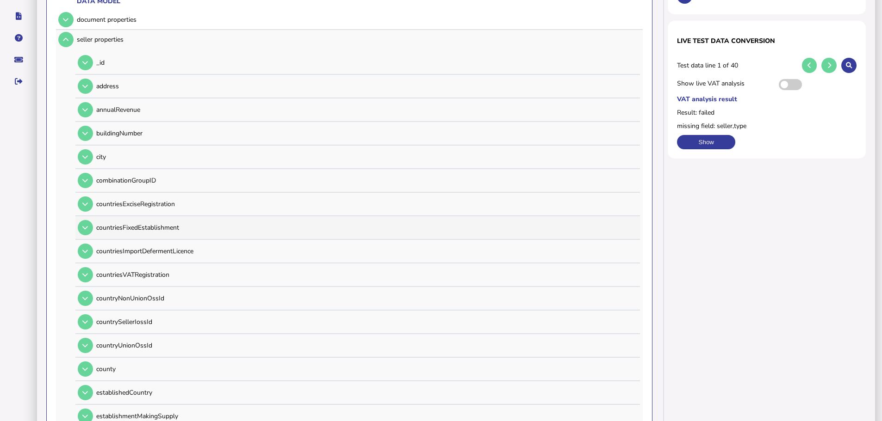
scroll to position [185, 0]
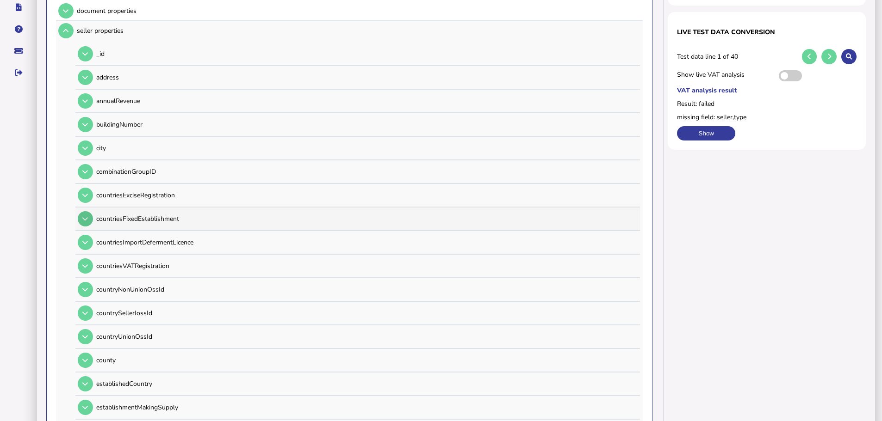
click at [82, 216] on icon at bounding box center [85, 219] width 6 height 6
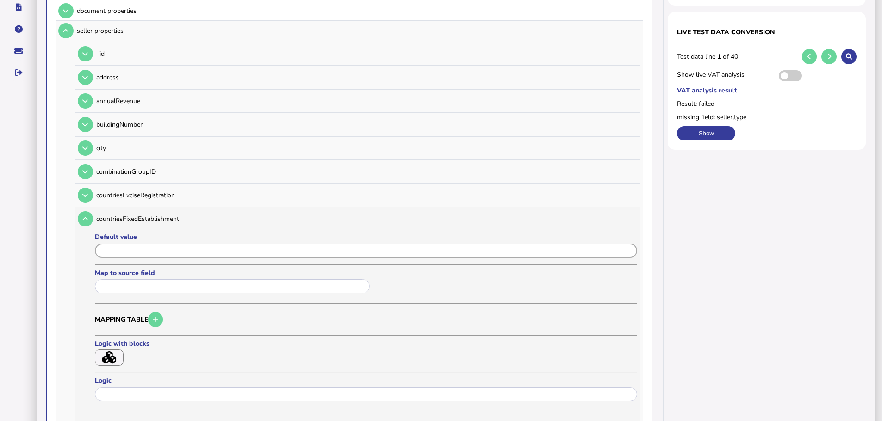
click at [157, 244] on input "input" at bounding box center [366, 251] width 542 height 14
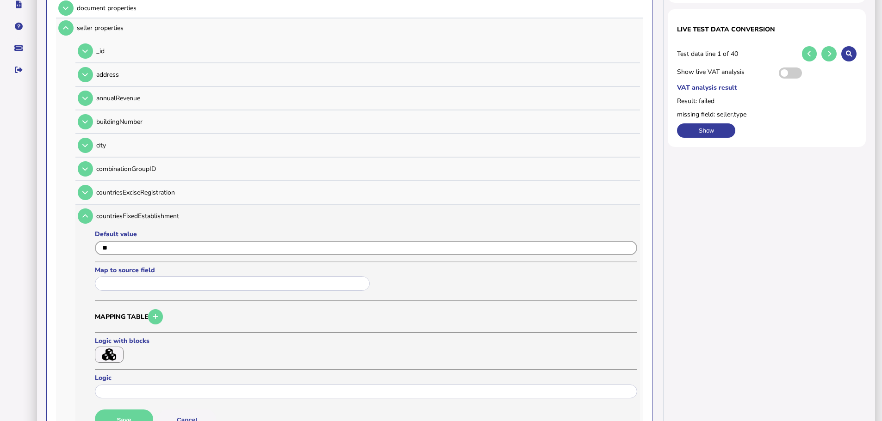
scroll to position [278, 0]
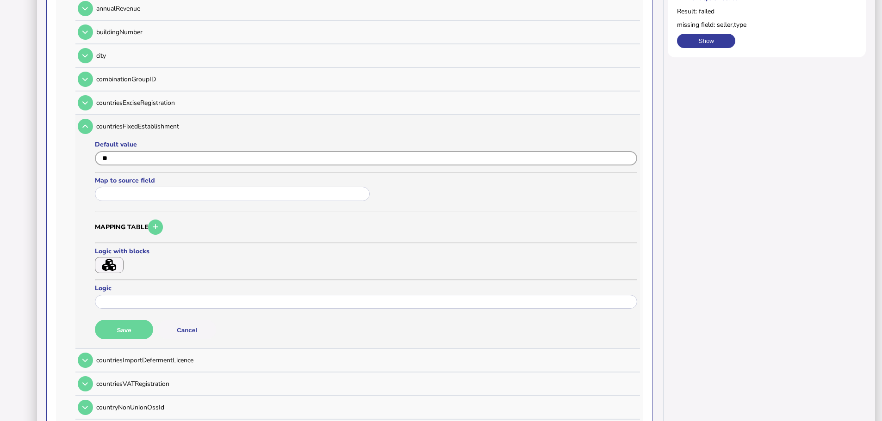
type input "**"
click at [132, 320] on button "Save" at bounding box center [124, 329] width 58 height 19
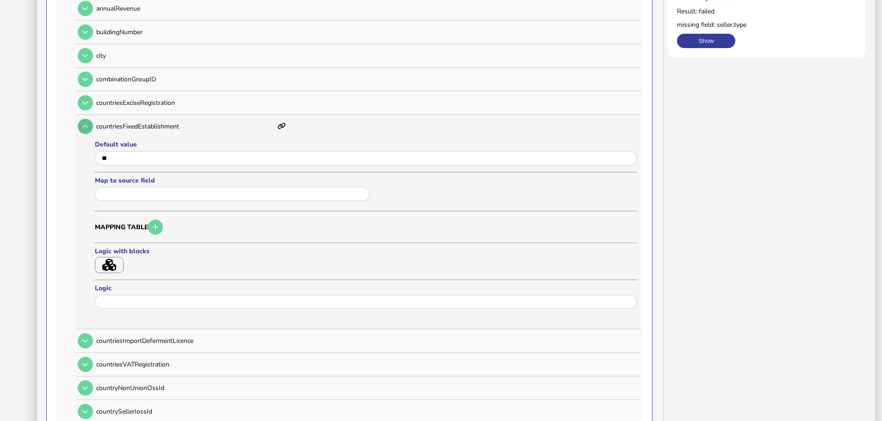
click at [82, 119] on button at bounding box center [85, 126] width 15 height 15
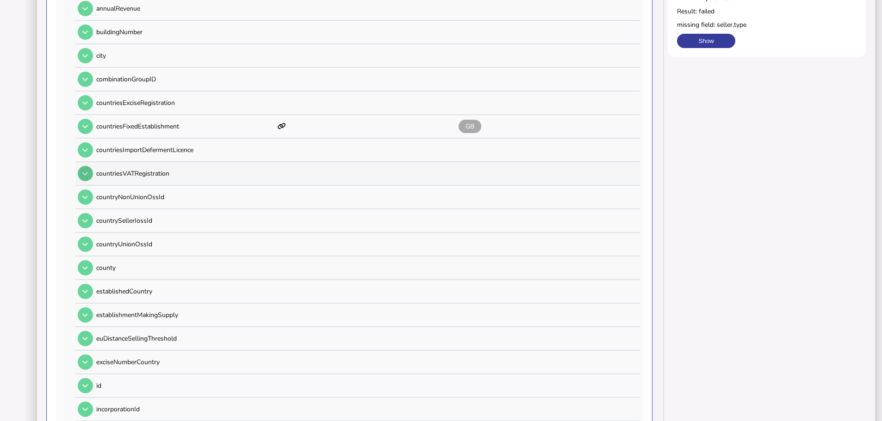
click at [88, 171] on icon at bounding box center [85, 174] width 6 height 6
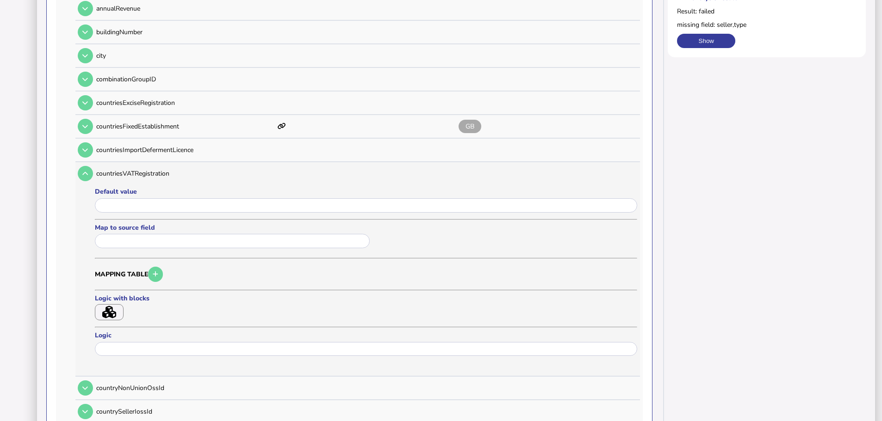
click at [123, 198] on div at bounding box center [366, 207] width 542 height 19
click at [124, 198] on input "input" at bounding box center [366, 205] width 542 height 14
click at [125, 198] on input "input" at bounding box center [366, 205] width 542 height 14
type input "**"
click at [137, 367] on button "Save" at bounding box center [124, 376] width 58 height 19
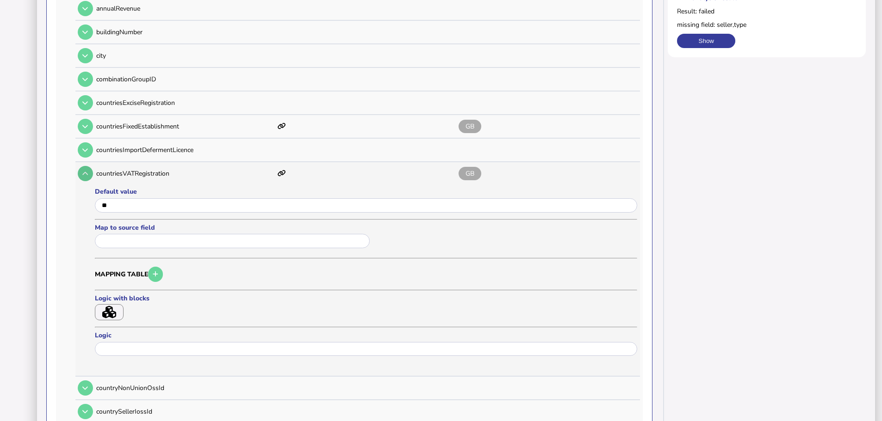
click at [85, 171] on icon at bounding box center [85, 174] width 6 height 6
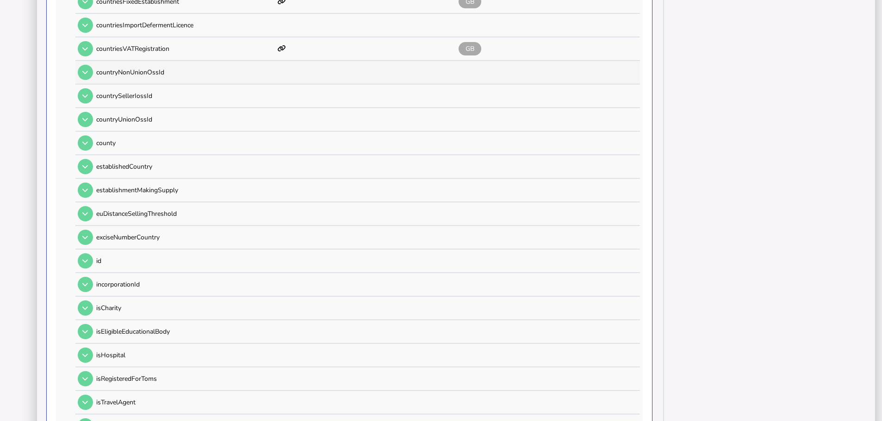
scroll to position [416, 0]
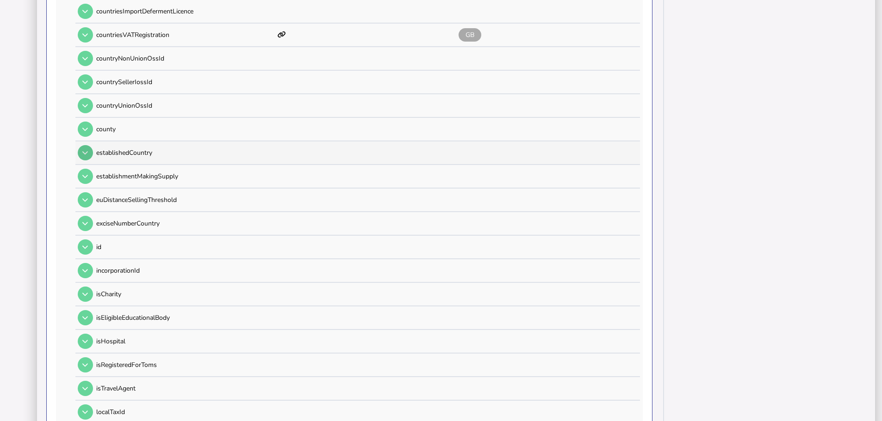
click at [88, 150] on icon at bounding box center [85, 153] width 6 height 6
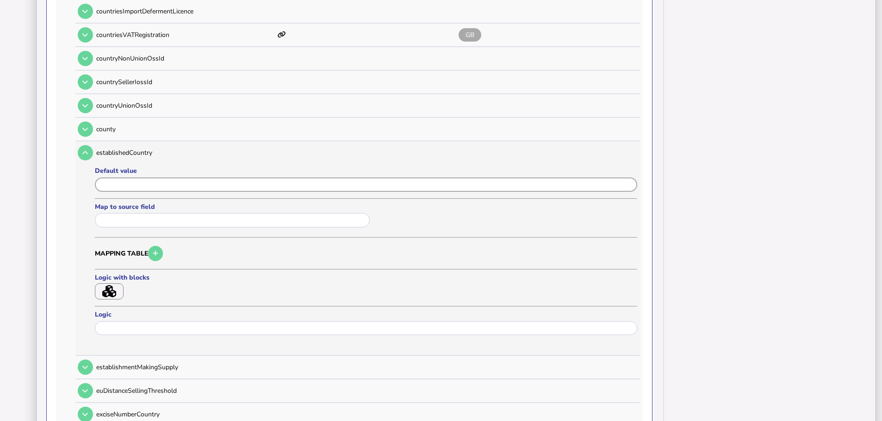
click at [123, 178] on input "input" at bounding box center [366, 185] width 542 height 14
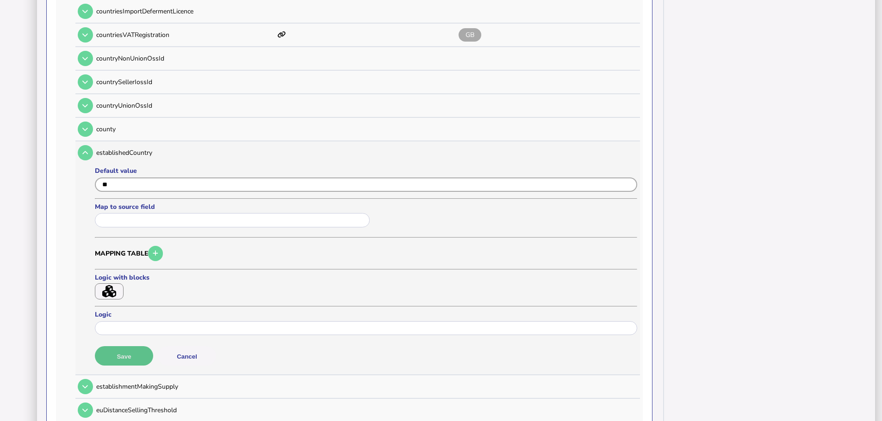
type input "**"
drag, startPoint x: 136, startPoint y: 342, endPoint x: 113, endPoint y: 244, distance: 100.9
click at [136, 346] on button "Save" at bounding box center [124, 355] width 58 height 19
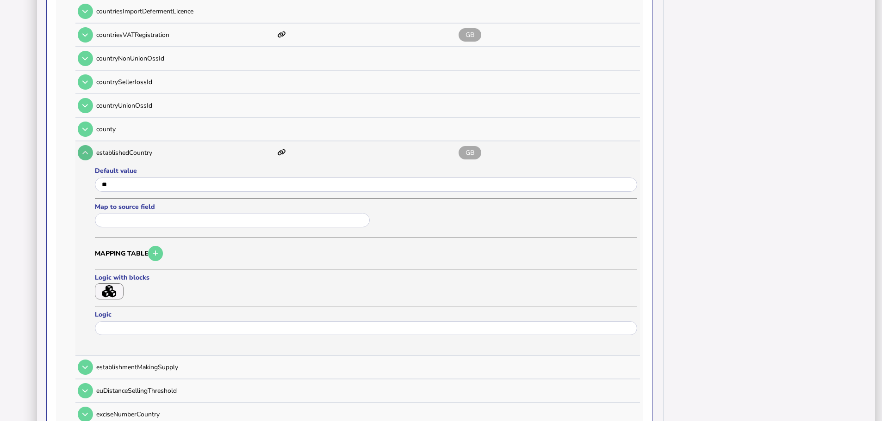
click at [86, 145] on button at bounding box center [85, 152] width 15 height 15
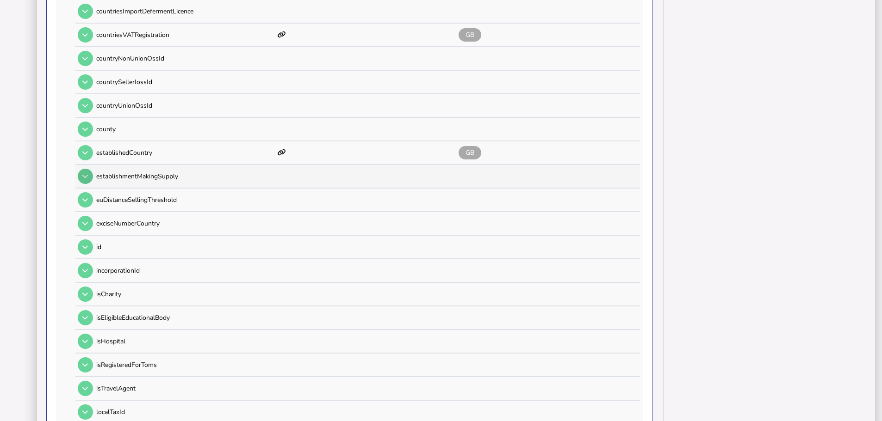
click at [89, 169] on button at bounding box center [85, 176] width 15 height 15
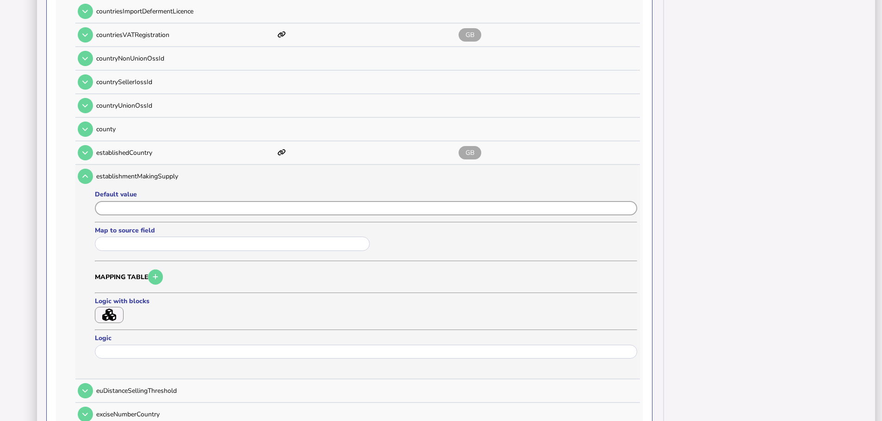
click at [122, 201] on input "input" at bounding box center [366, 208] width 542 height 14
type input "**"
click at [133, 370] on button "Save" at bounding box center [124, 379] width 58 height 19
click at [88, 173] on icon at bounding box center [85, 176] width 6 height 6
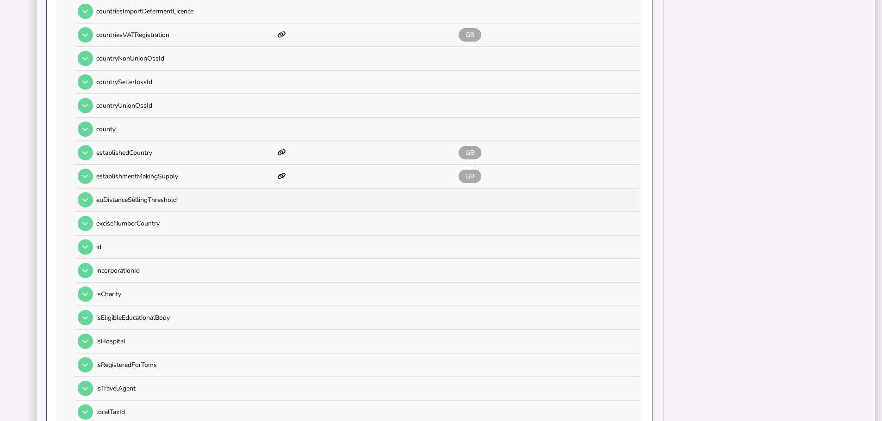
scroll to position [463, 0]
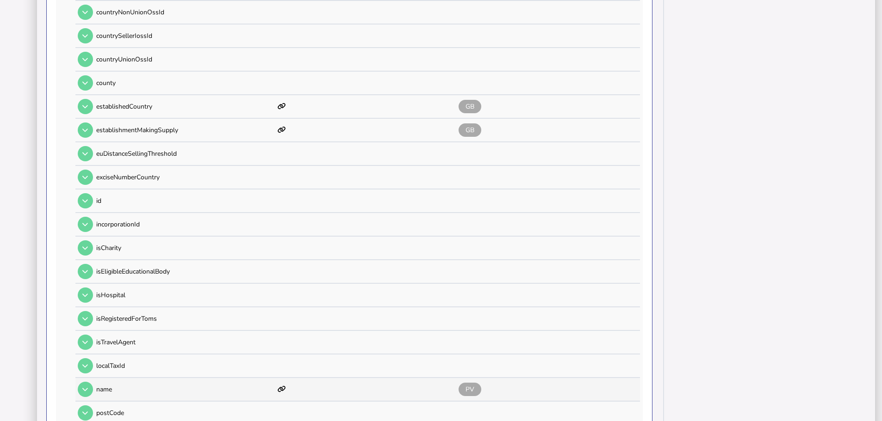
click at [87, 380] on td at bounding box center [84, 389] width 18 height 19
click at [87, 382] on button at bounding box center [85, 389] width 15 height 15
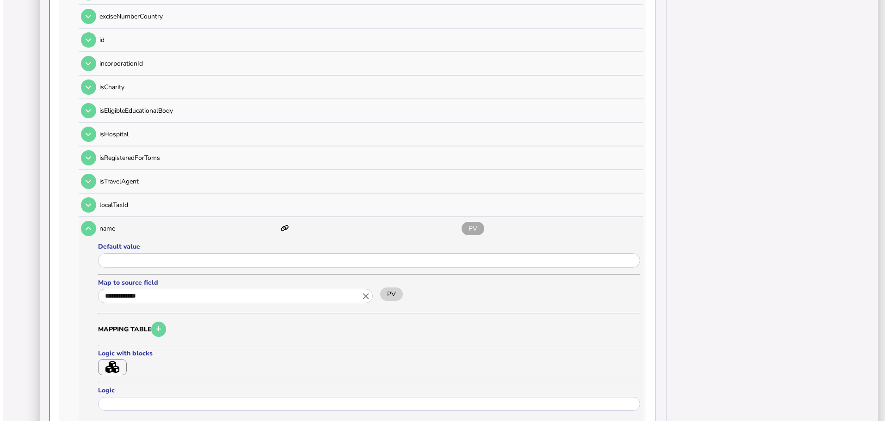
scroll to position [648, 0]
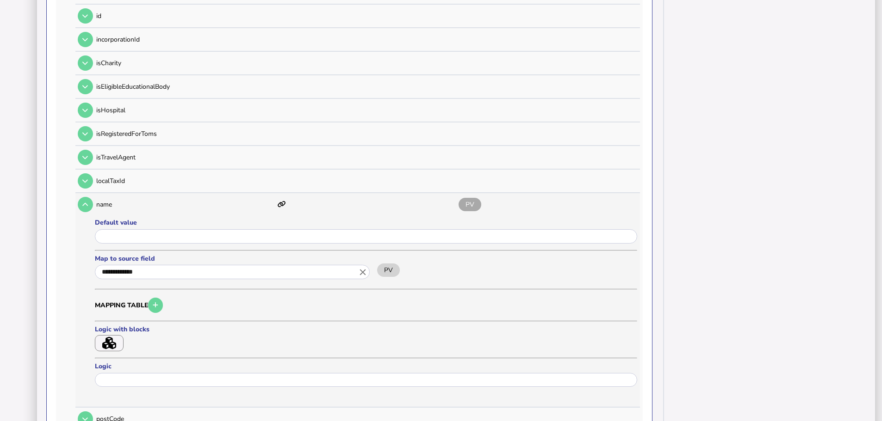
click at [120, 335] on button "button" at bounding box center [109, 343] width 29 height 16
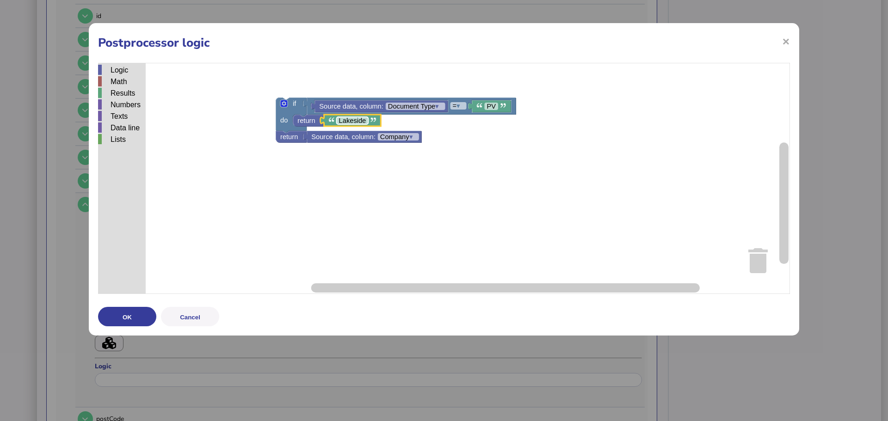
click at [356, 123] on text "Lakeside" at bounding box center [352, 120] width 27 height 7
click at [356, 123] on input "********" at bounding box center [353, 120] width 32 height 7
type input "*"
type input "*******"
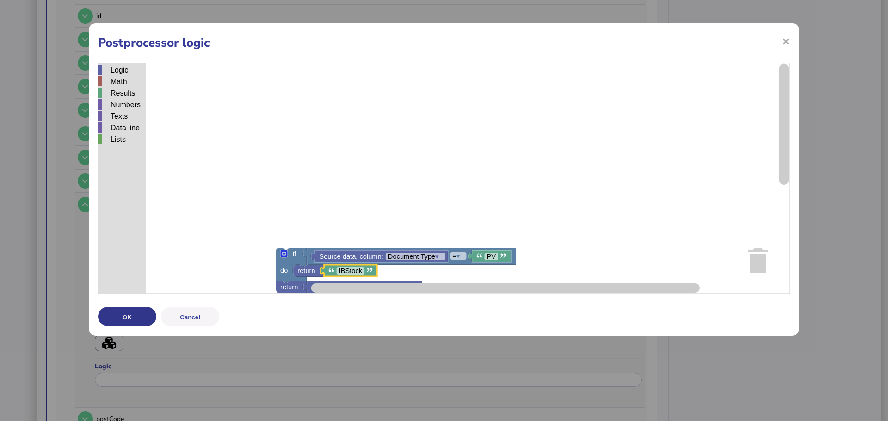
click at [140, 314] on button "OK" at bounding box center [127, 316] width 58 height 19
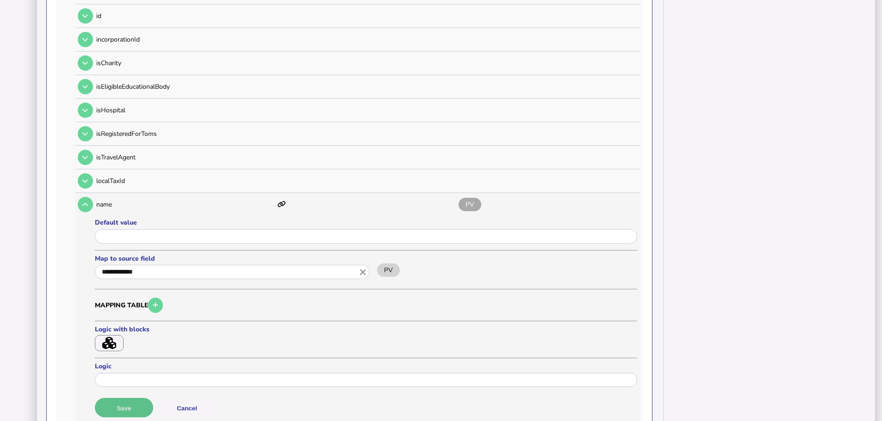
click at [138, 398] on button "Save" at bounding box center [124, 407] width 58 height 19
click at [89, 197] on button at bounding box center [85, 204] width 15 height 15
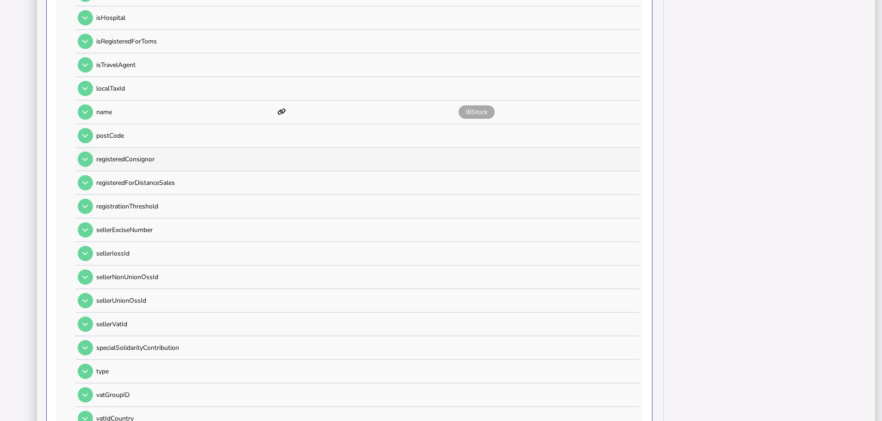
scroll to position [786, 0]
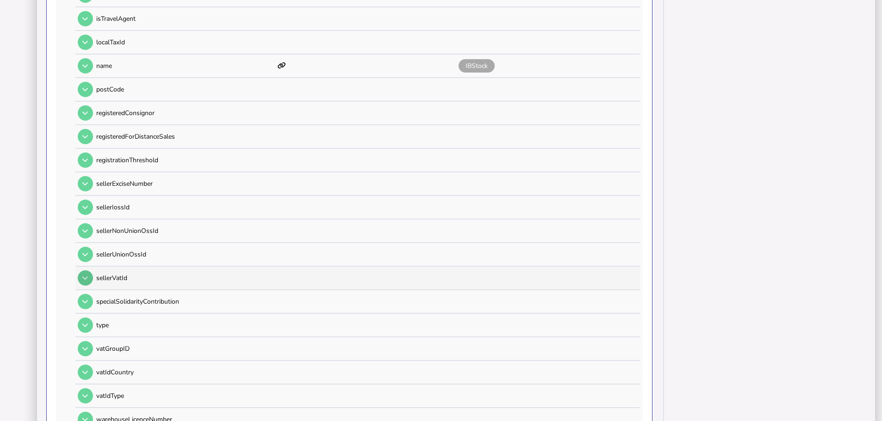
click at [87, 275] on icon at bounding box center [85, 278] width 6 height 6
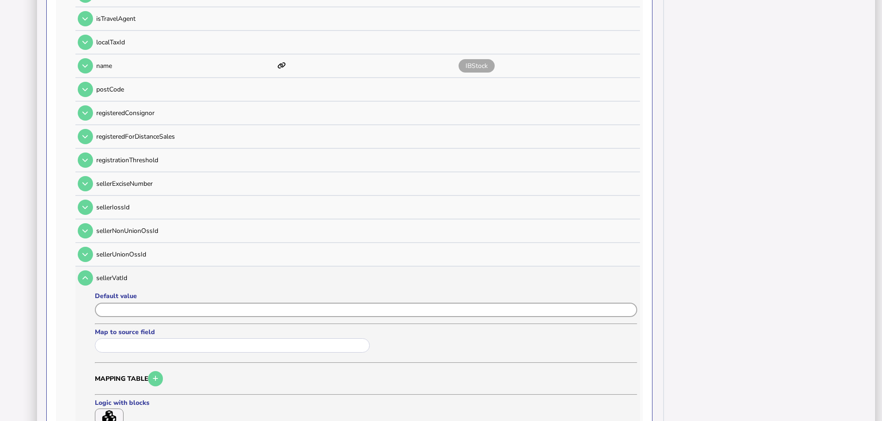
click at [126, 303] on input "input" at bounding box center [366, 310] width 542 height 14
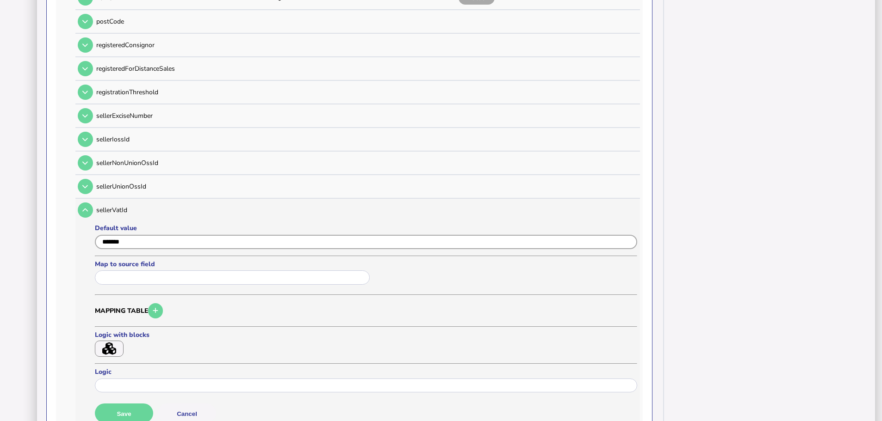
scroll to position [925, 0]
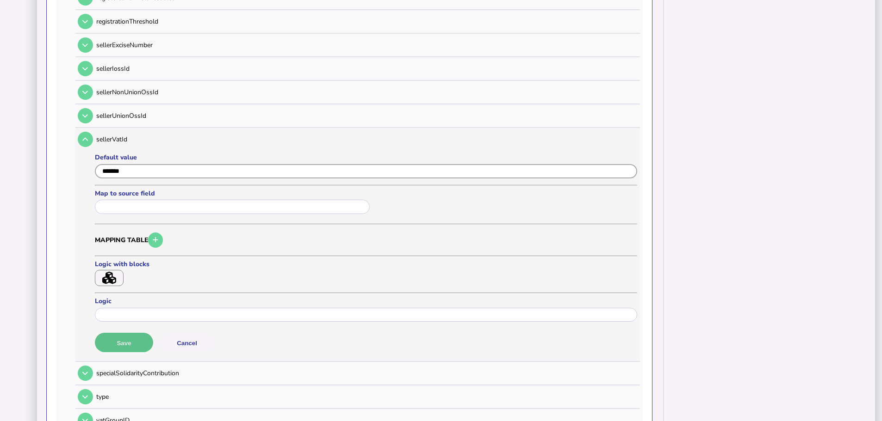
type input "*******"
drag, startPoint x: 132, startPoint y: 331, endPoint x: 128, endPoint y: 316, distance: 14.9
click at [132, 333] on button "Save" at bounding box center [124, 342] width 58 height 19
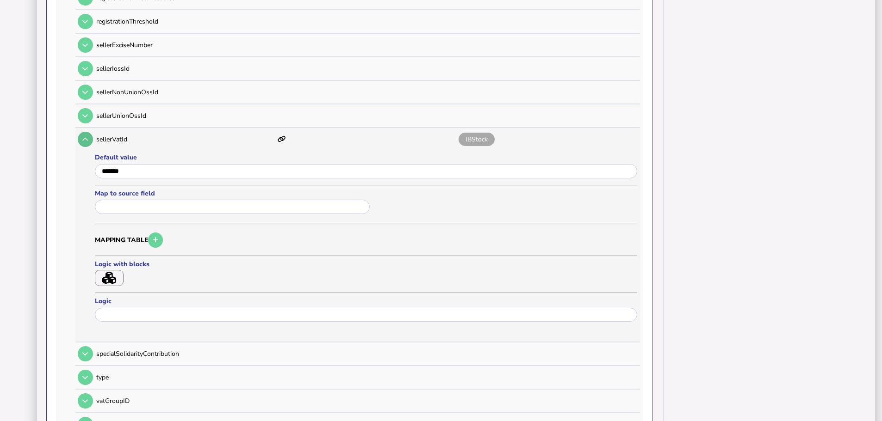
click at [90, 132] on button at bounding box center [85, 139] width 15 height 15
